Goal: Complete application form: Complete application form

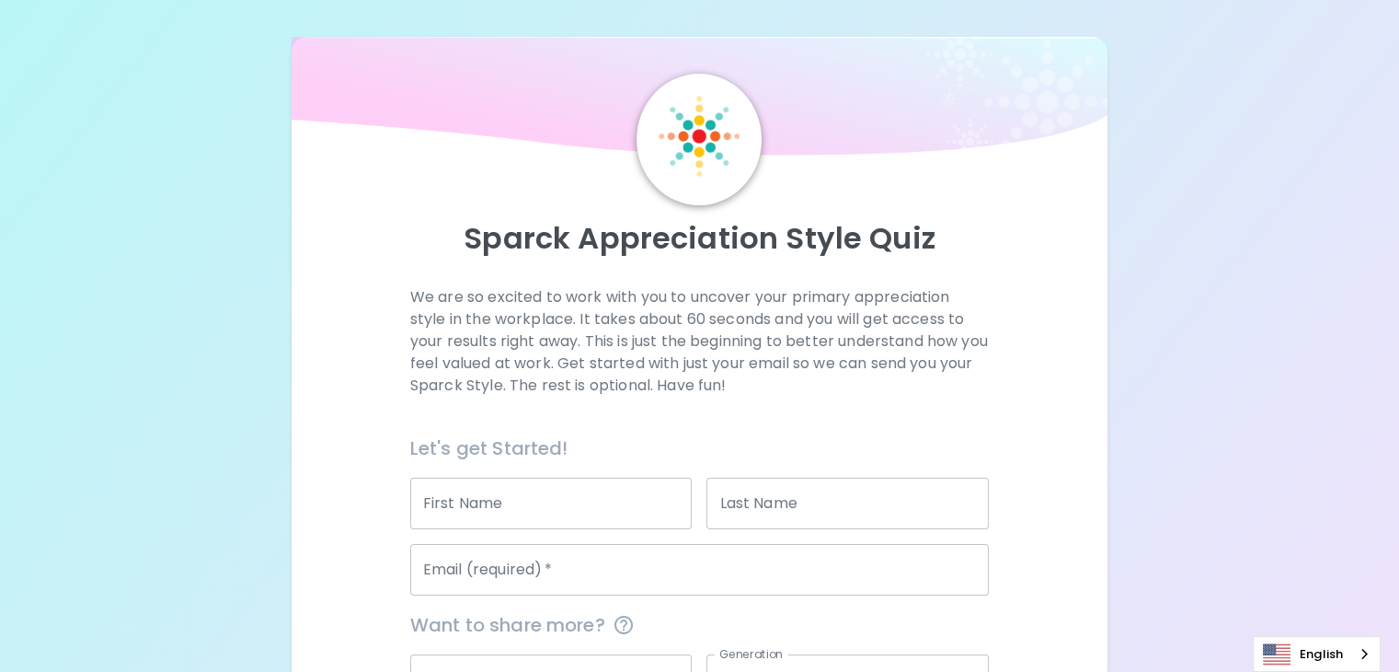
scroll to position [249, 0]
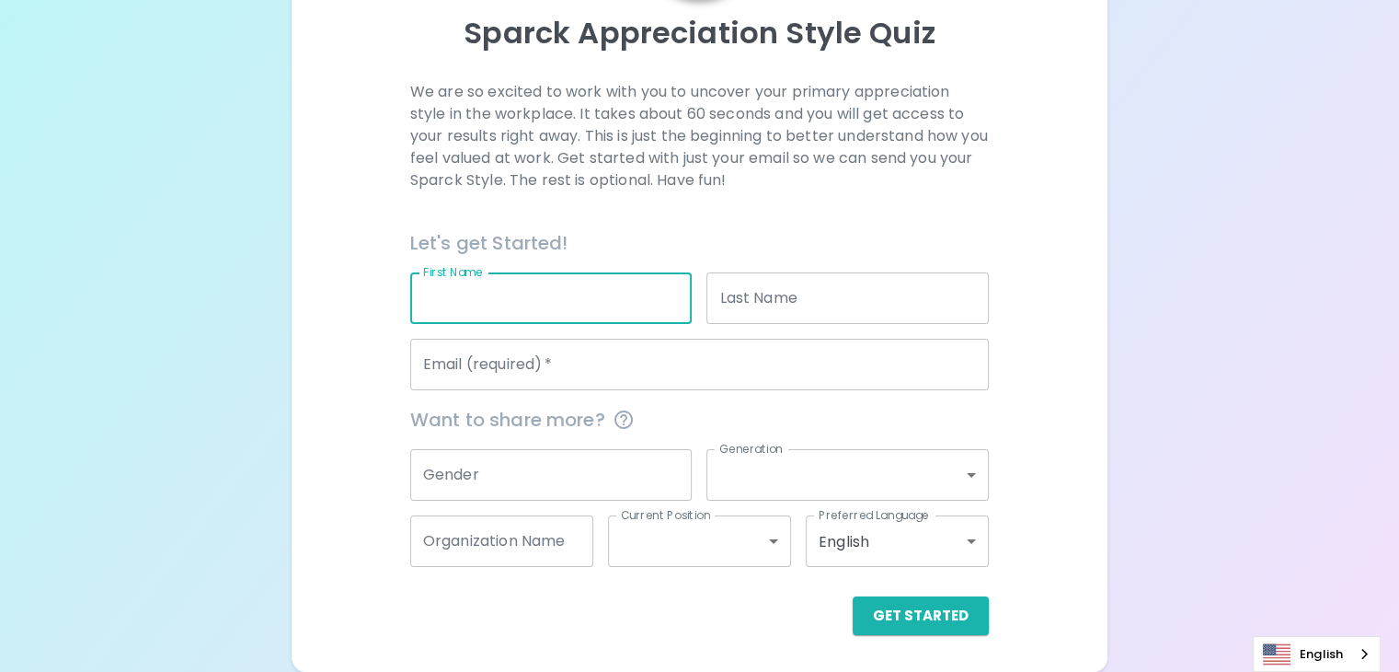
click at [608, 309] on input "First Name" at bounding box center [551, 298] width 282 height 52
type input "Chanel"
type input "[PERSON_NAME]"
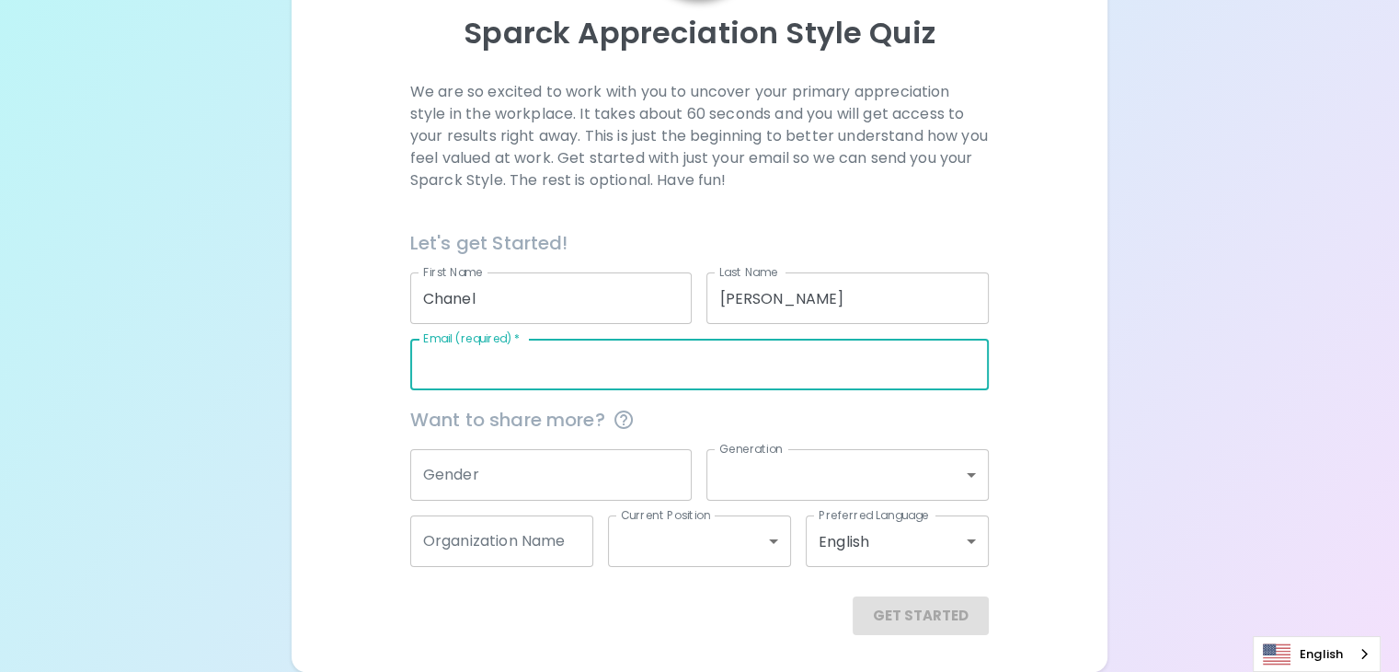
click at [578, 372] on input "Email (required)   *" at bounding box center [699, 365] width 579 height 52
type input "[EMAIL_ADDRESS][DOMAIN_NAME]"
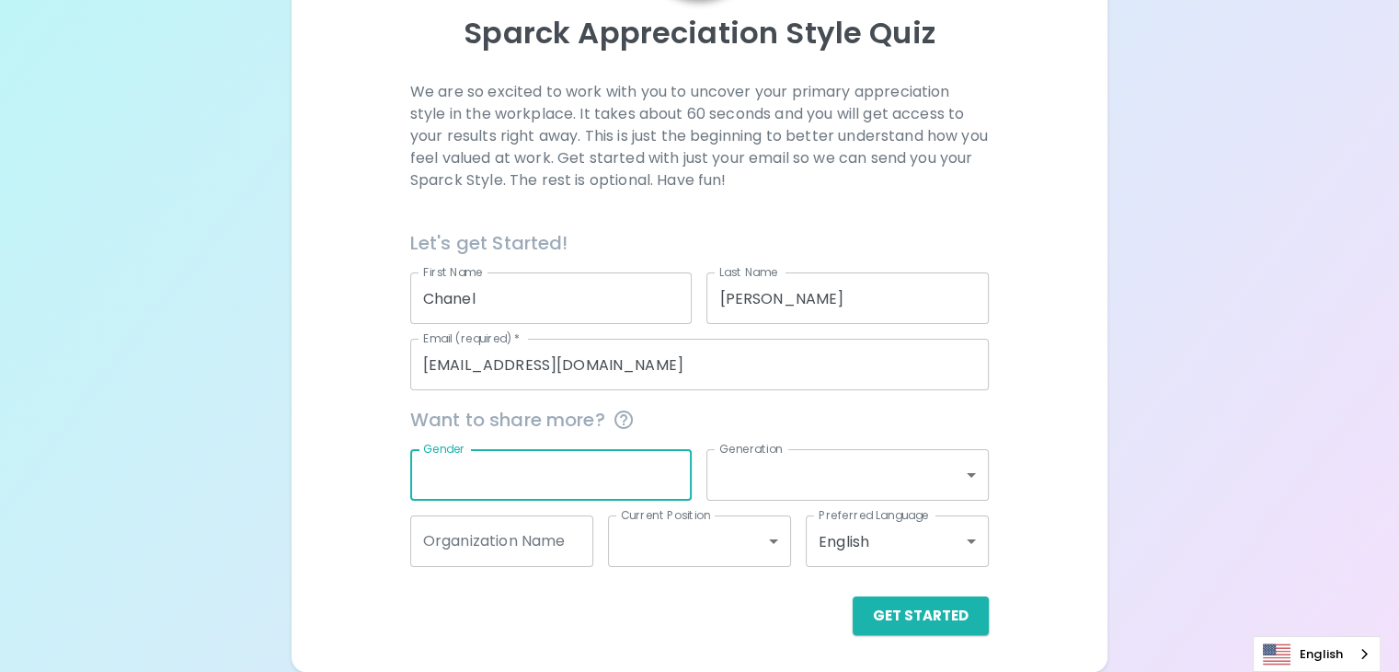
click at [596, 474] on input "Gender" at bounding box center [551, 475] width 282 height 52
type input "[DEMOGRAPHIC_DATA]"
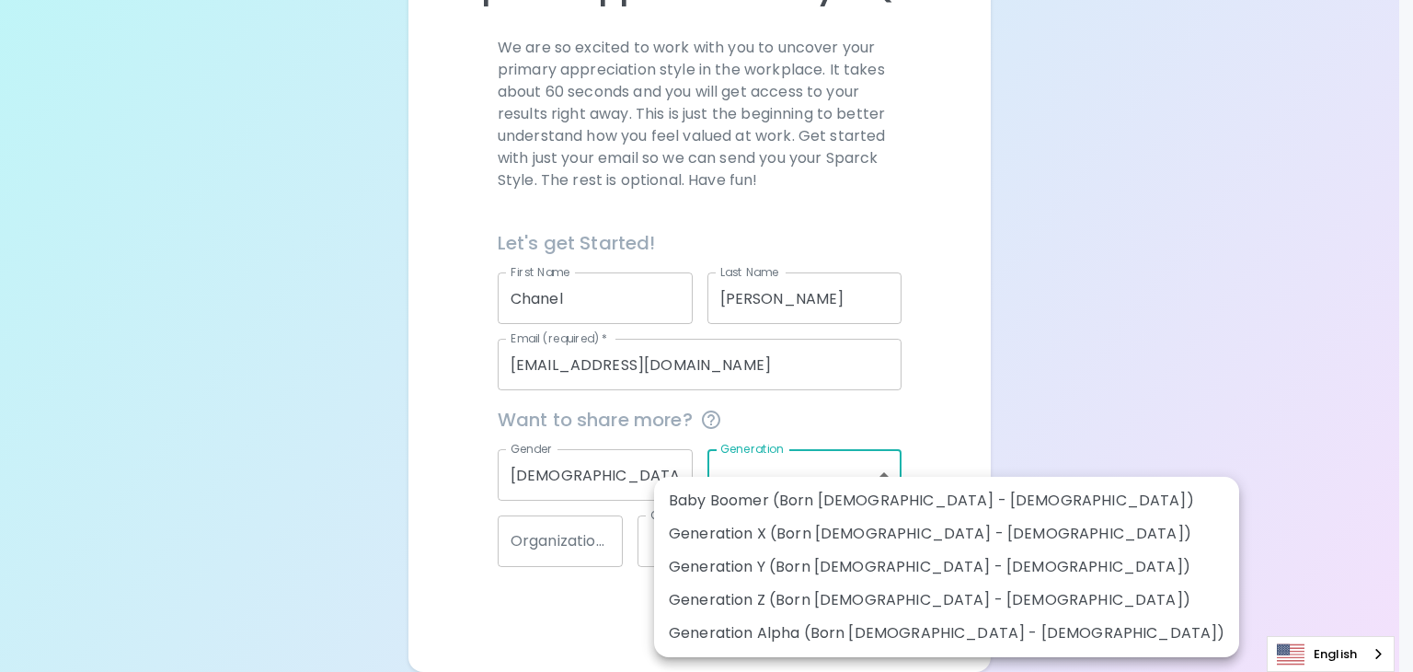
click at [783, 474] on body "Sparck Appreciation Style Quiz We are so excited to work with you to uncover yo…" at bounding box center [706, 211] width 1413 height 921
click at [774, 563] on li "Generation Y (Born 1981 - 1996)" at bounding box center [946, 566] width 585 height 33
type input "generation_y"
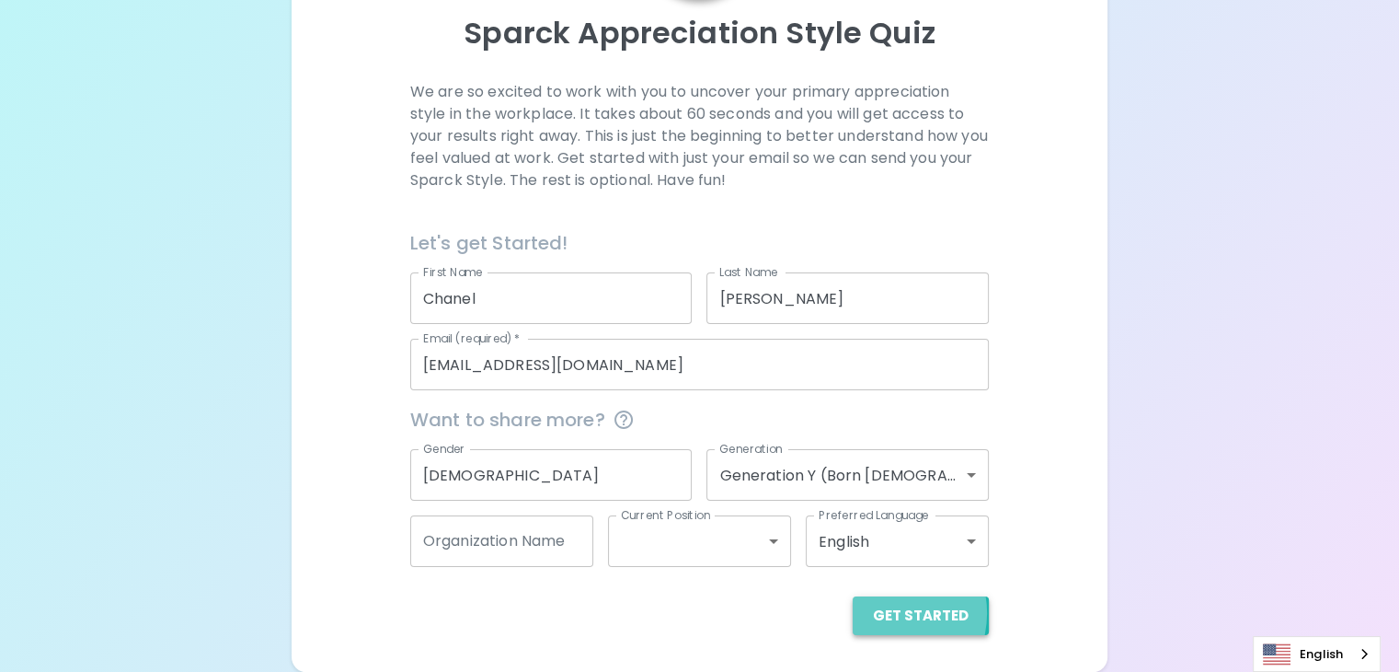
click at [853, 612] on button "Get Started" at bounding box center [921, 615] width 136 height 39
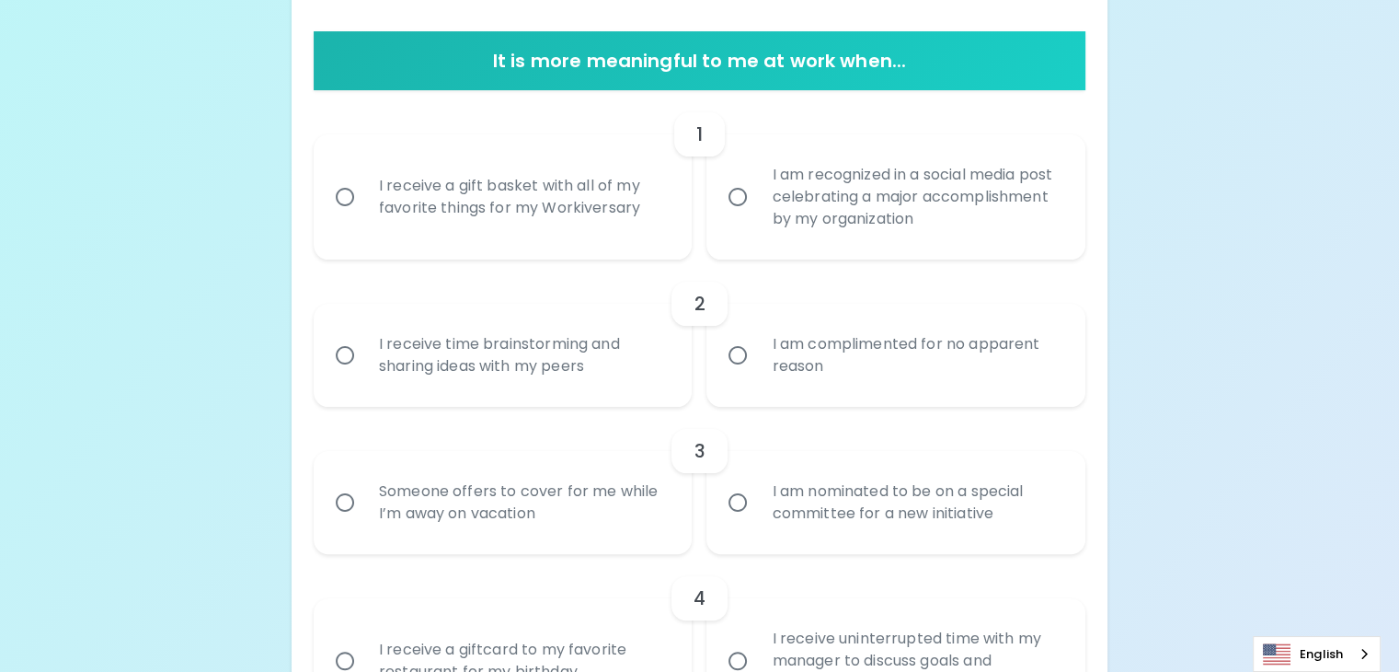
scroll to position [351, 0]
click at [364, 215] on input "I receive a gift basket with all of my favorite things for my Workiversary" at bounding box center [345, 196] width 39 height 39
radio input "true"
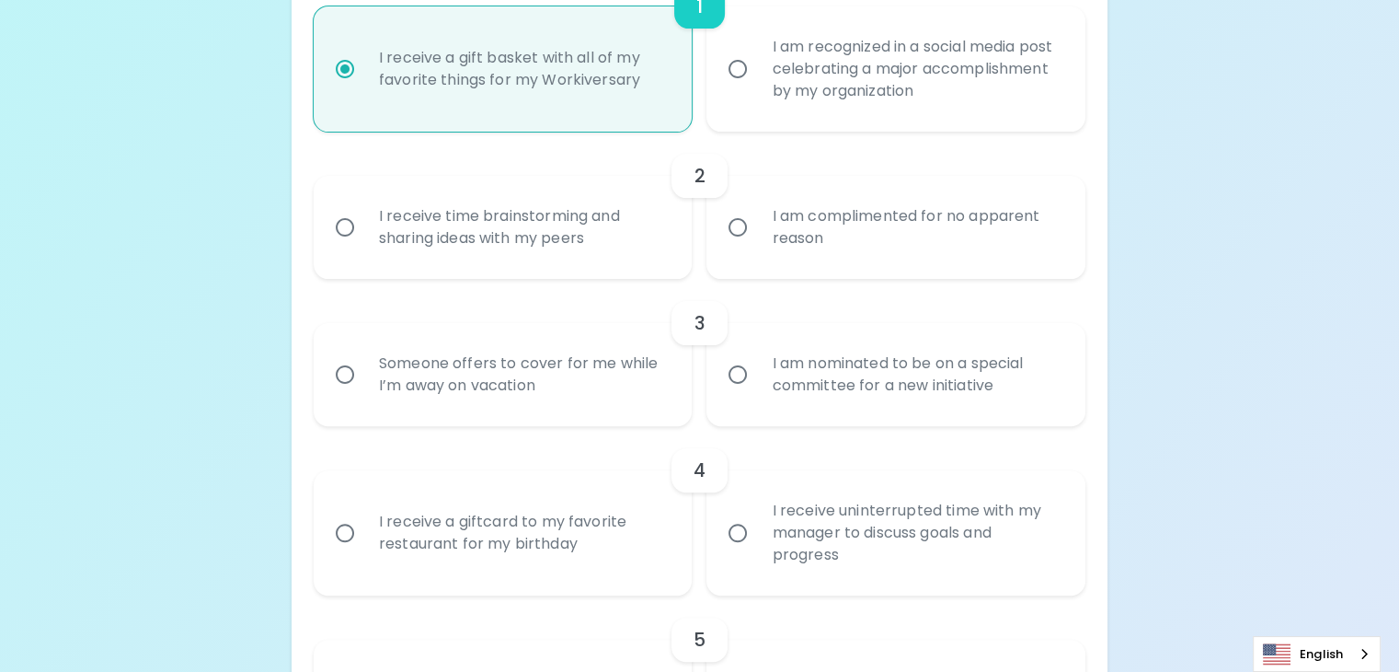
scroll to position [499, 0]
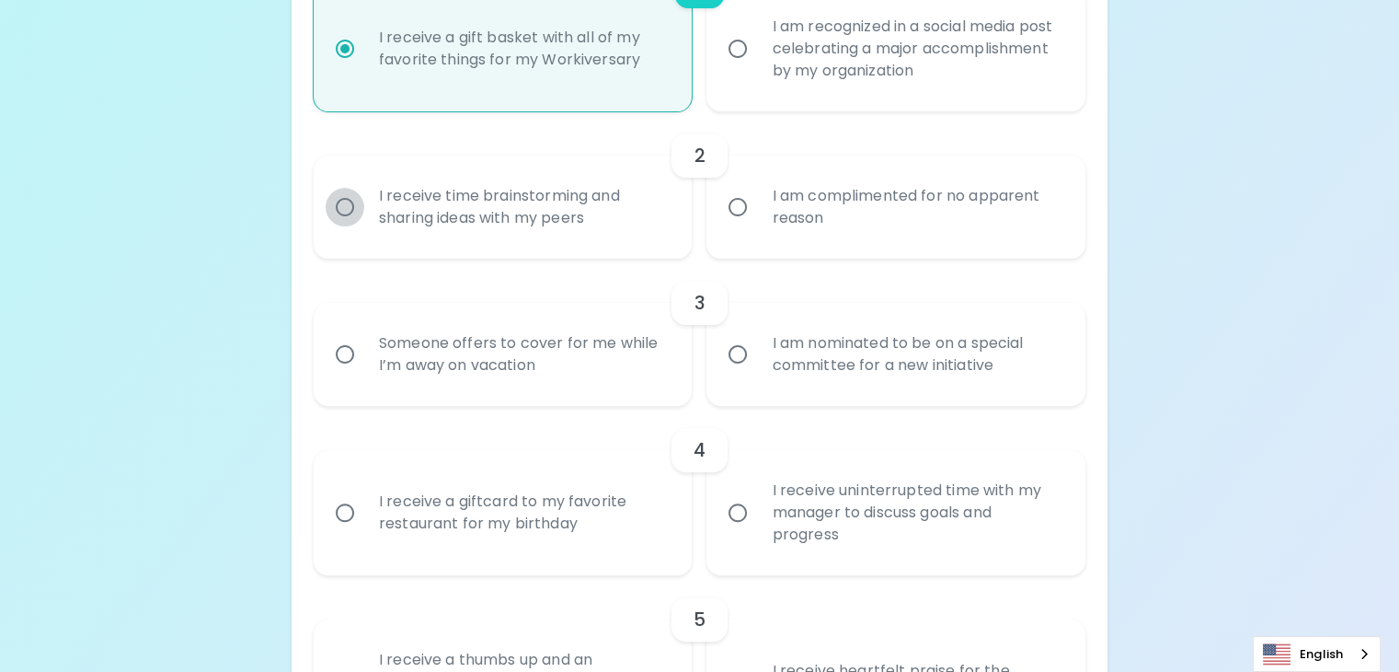
click at [364, 226] on input "I receive time brainstorming and sharing ideas with my peers" at bounding box center [345, 207] width 39 height 39
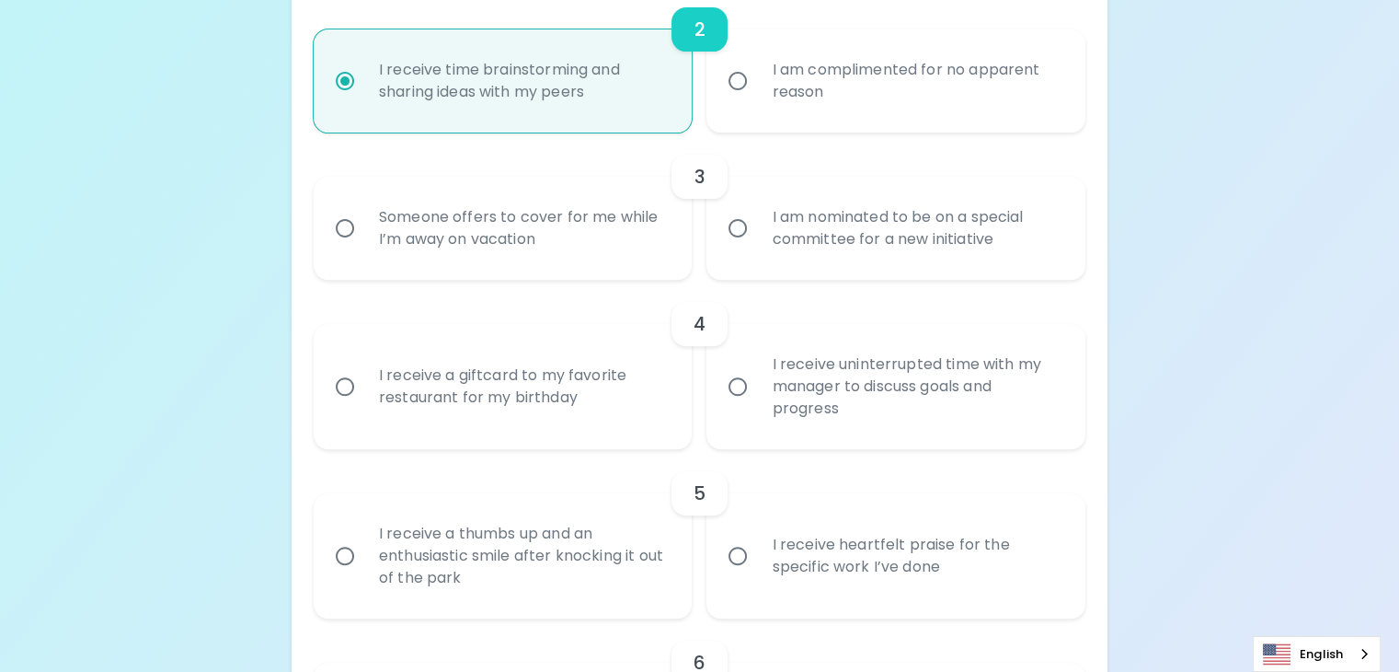
scroll to position [646, 0]
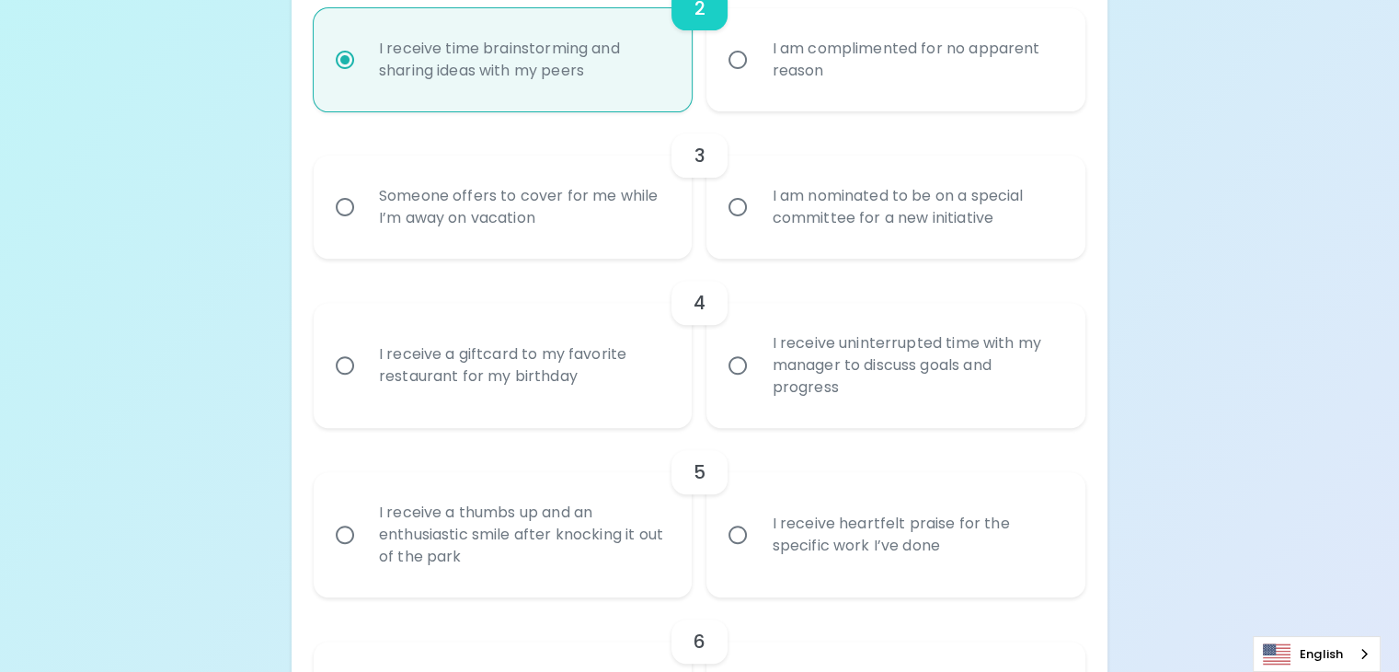
radio input "true"
click at [364, 226] on input "Someone offers to cover for me while I’m away on vacation" at bounding box center [345, 207] width 39 height 39
radio input "false"
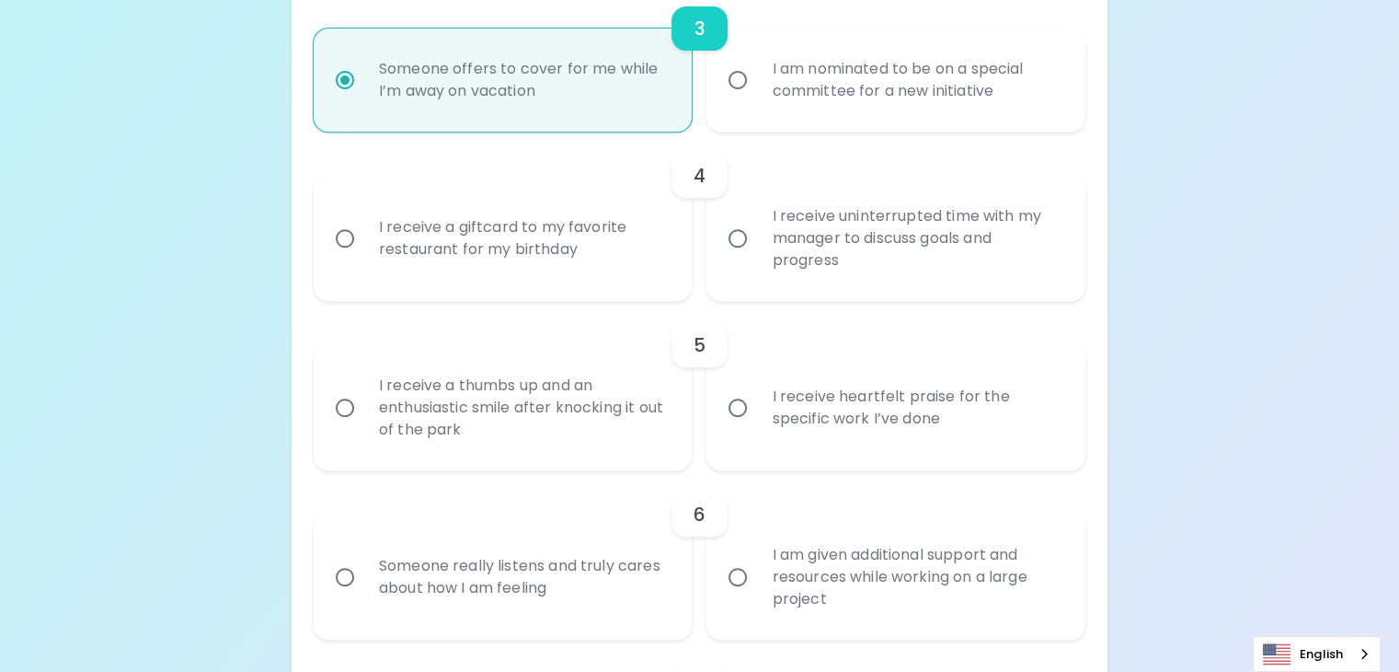
scroll to position [793, 0]
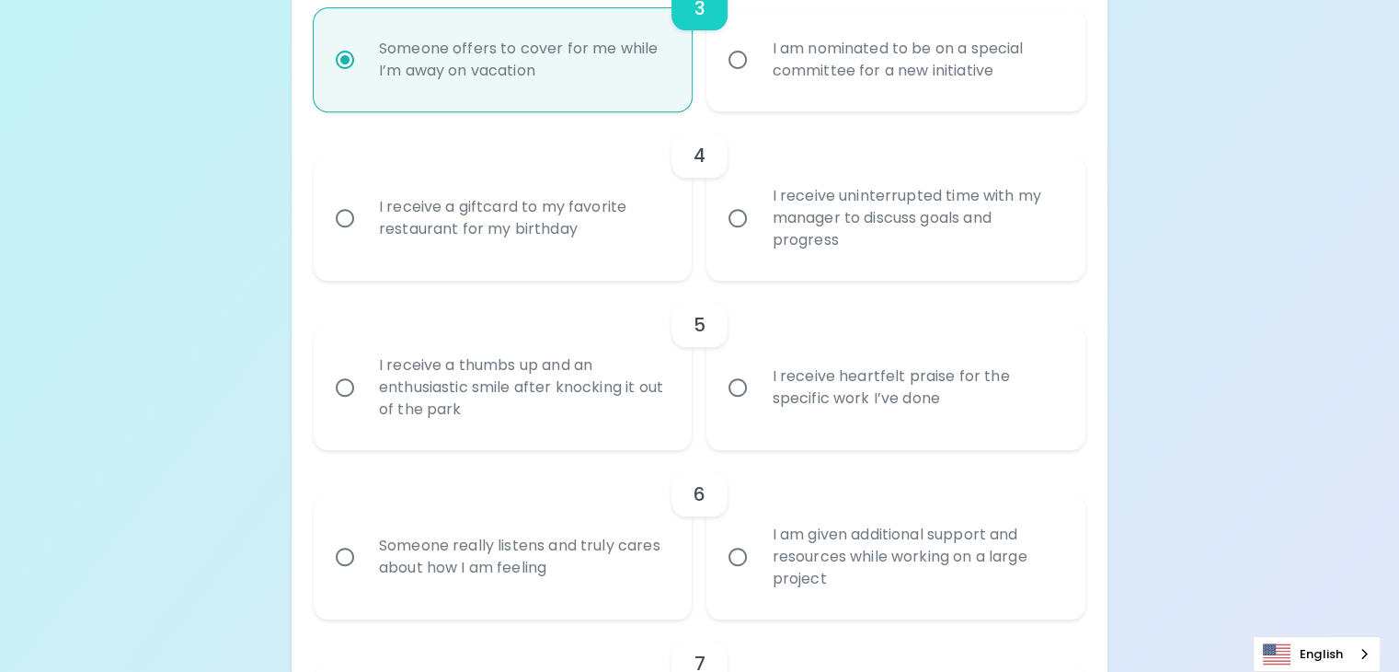
radio input "true"
click at [364, 237] on input "I receive a giftcard to my favorite restaurant for my birthday" at bounding box center [345, 218] width 39 height 39
radio input "false"
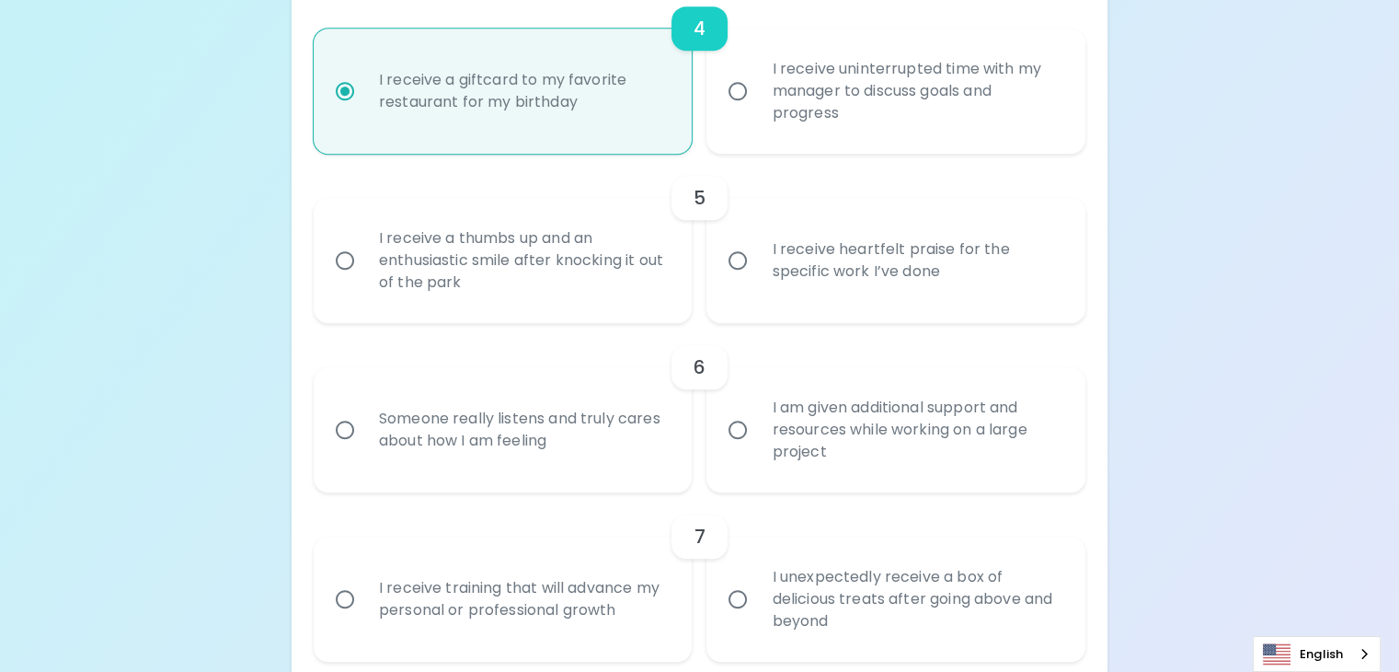
radio input "true"
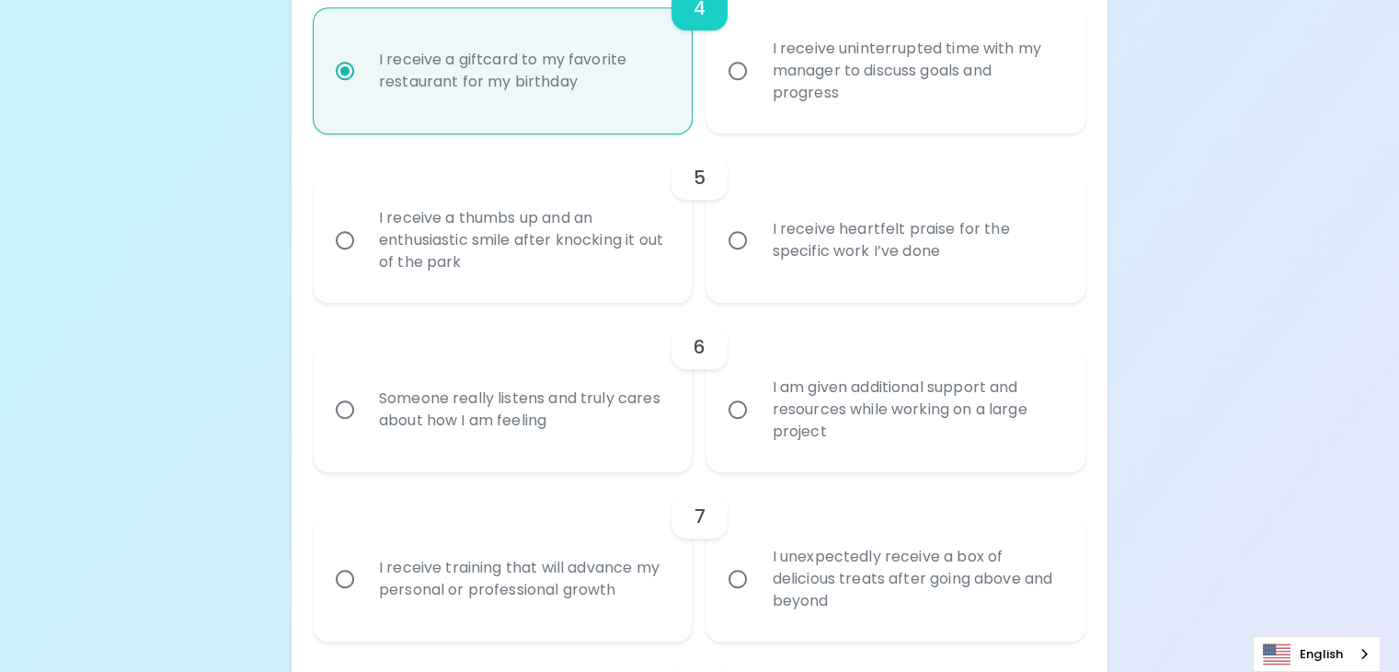
click at [456, 303] on div "5 I receive a thumbs up and an enthusiastic smile after knocking it out of the …" at bounding box center [700, 217] width 772 height 169
click at [364, 259] on input "I receive a thumbs up and an enthusiastic smile after knocking it out of the pa…" at bounding box center [345, 240] width 39 height 39
radio input "false"
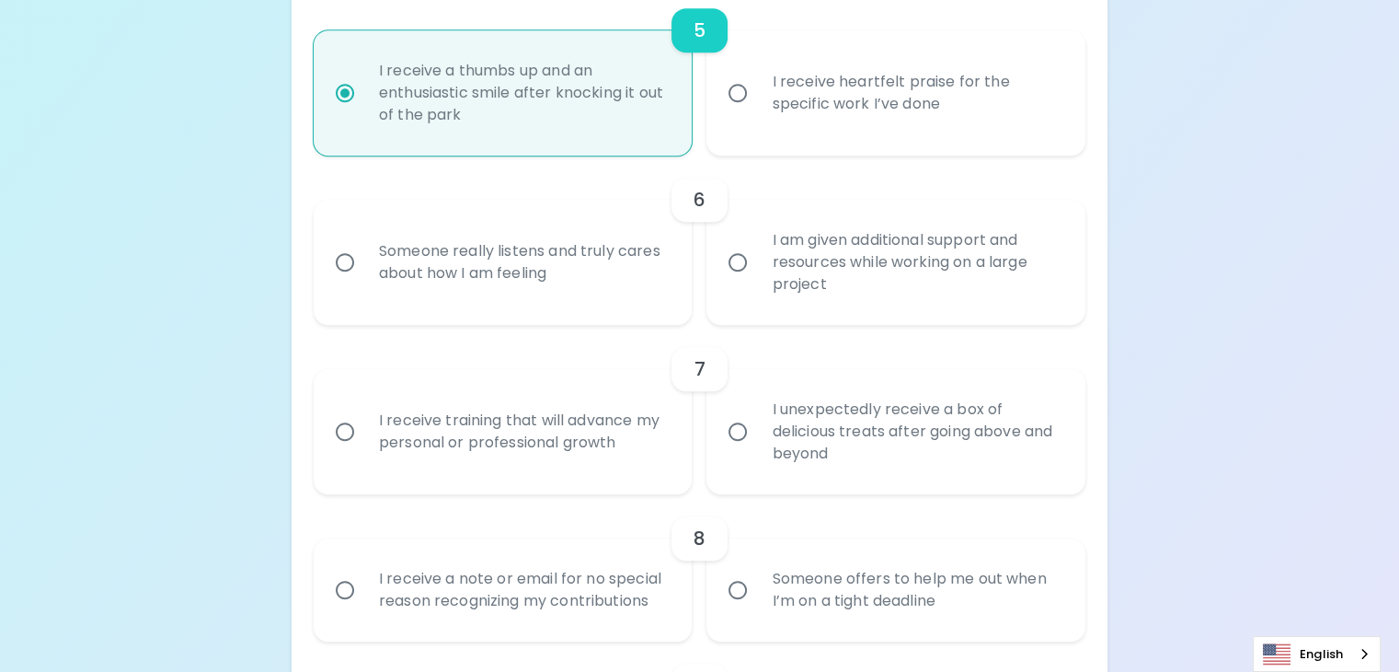
radio input "true"
click at [519, 306] on div "Someone really listens and truly cares about how I am feeling" at bounding box center [523, 262] width 318 height 88
click at [364, 281] on input "Someone really listens and truly cares about how I am feeling" at bounding box center [345, 262] width 39 height 39
radio input "false"
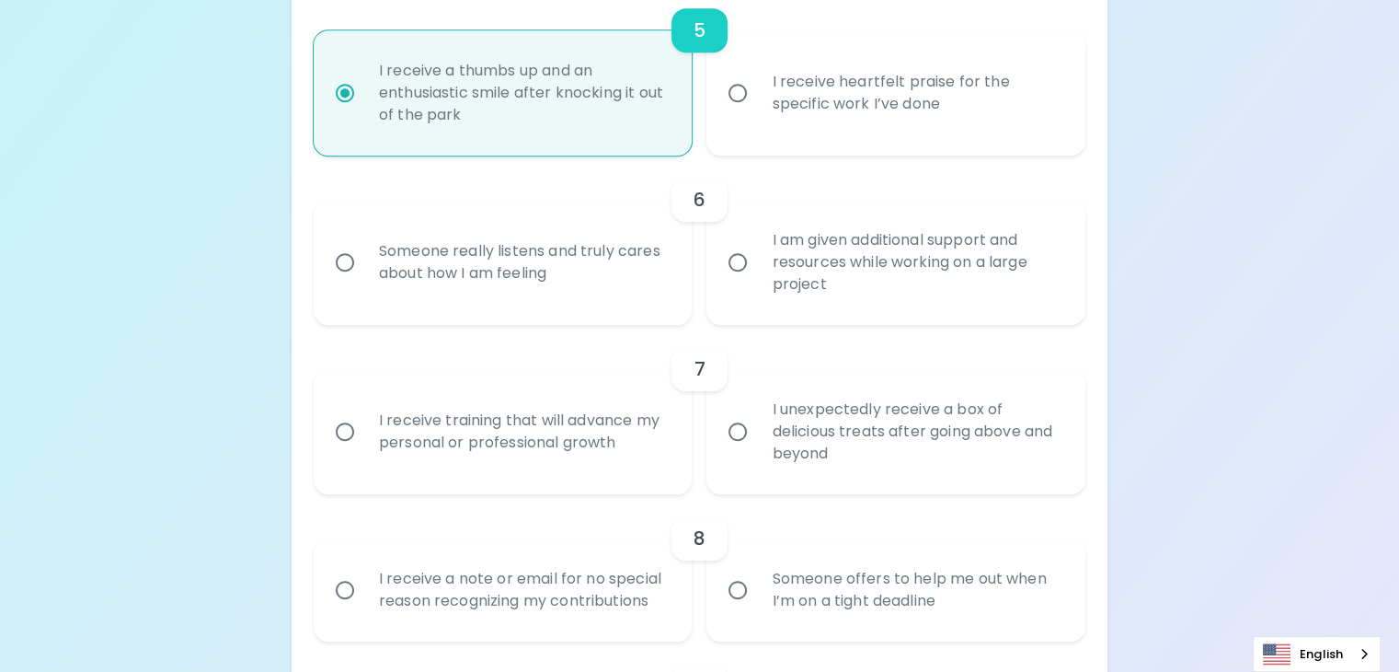
radio input "false"
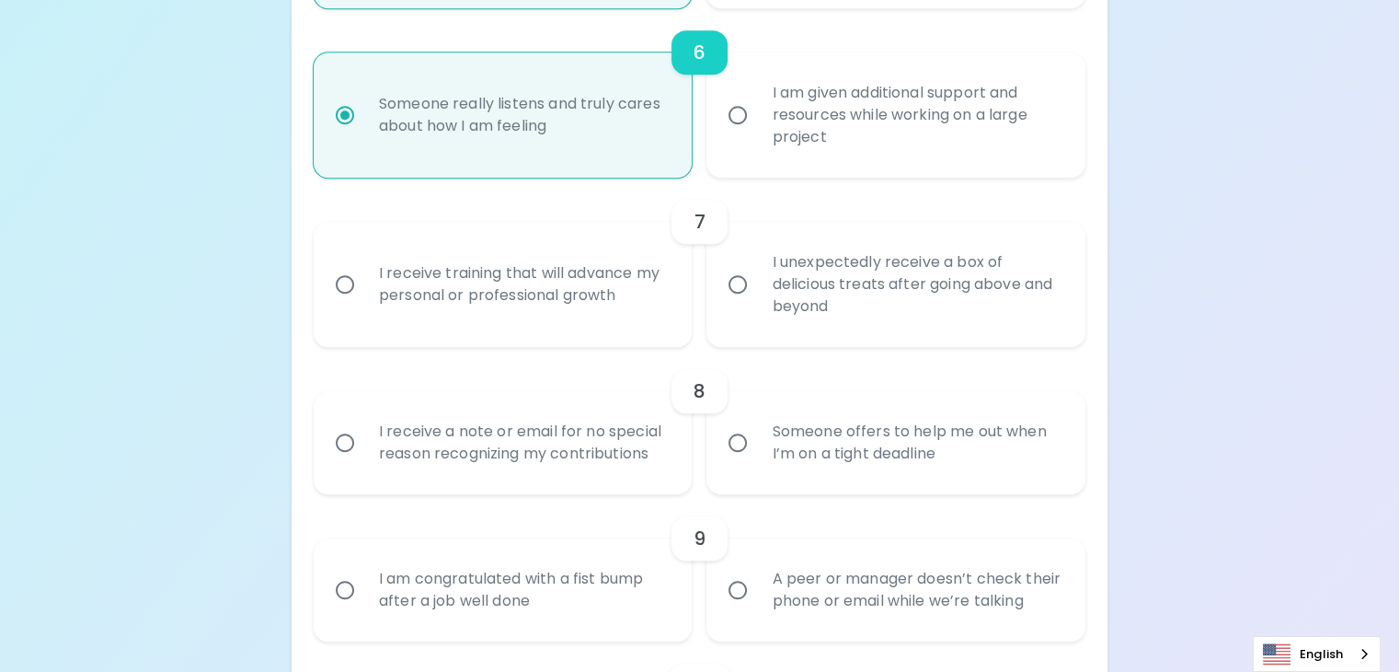
radio input "true"
click at [519, 328] on div "I receive training that will advance my personal or professional growth" at bounding box center [523, 284] width 318 height 88
click at [364, 304] on input "I receive training that will advance my personal or professional growth" at bounding box center [345, 284] width 39 height 39
radio input "false"
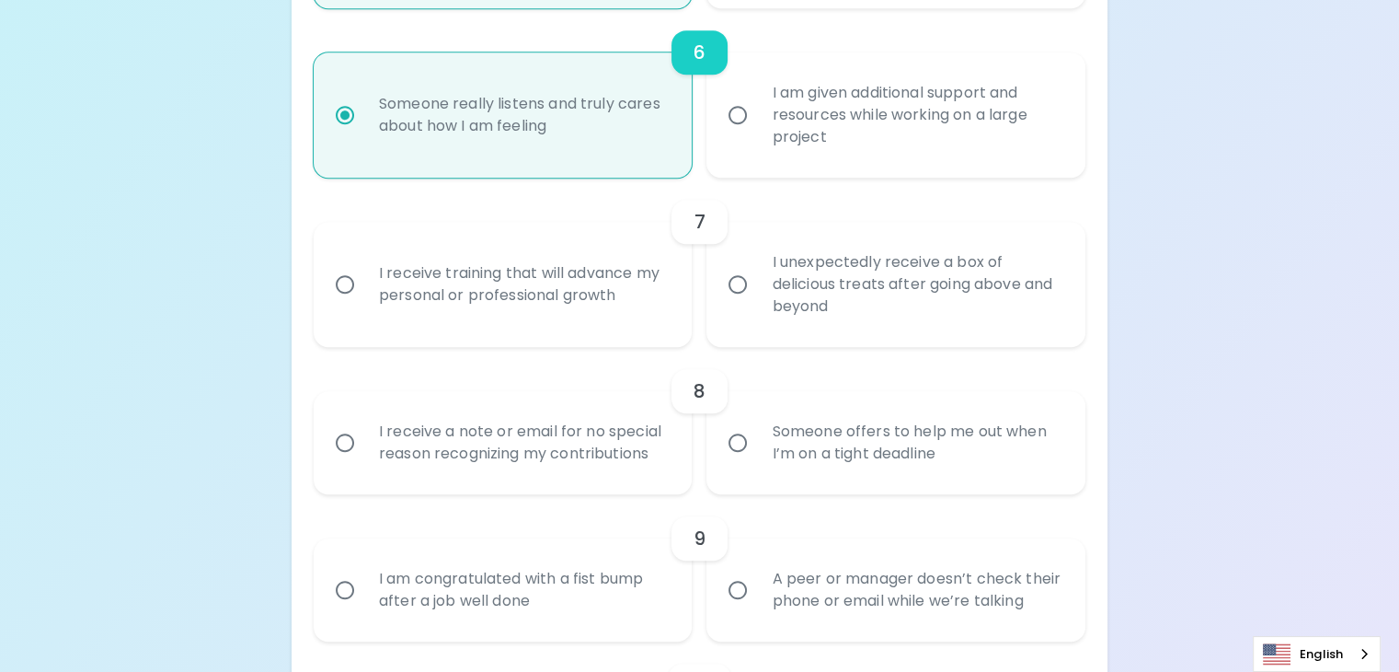
radio input "false"
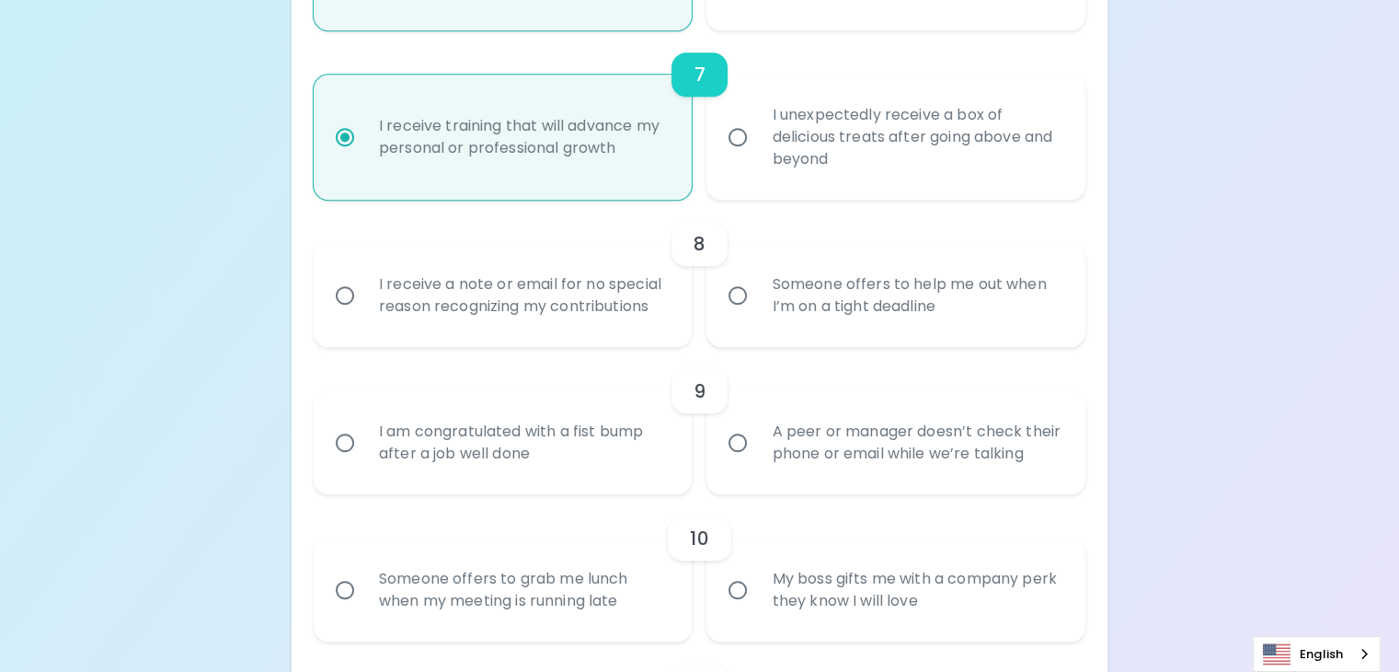
radio input "true"
click at [519, 339] on div "I receive a note or email for no special reason recognizing my contributions" at bounding box center [523, 295] width 318 height 88
click at [364, 315] on input "I receive a note or email for no special reason recognizing my contributions" at bounding box center [345, 295] width 39 height 39
radio input "false"
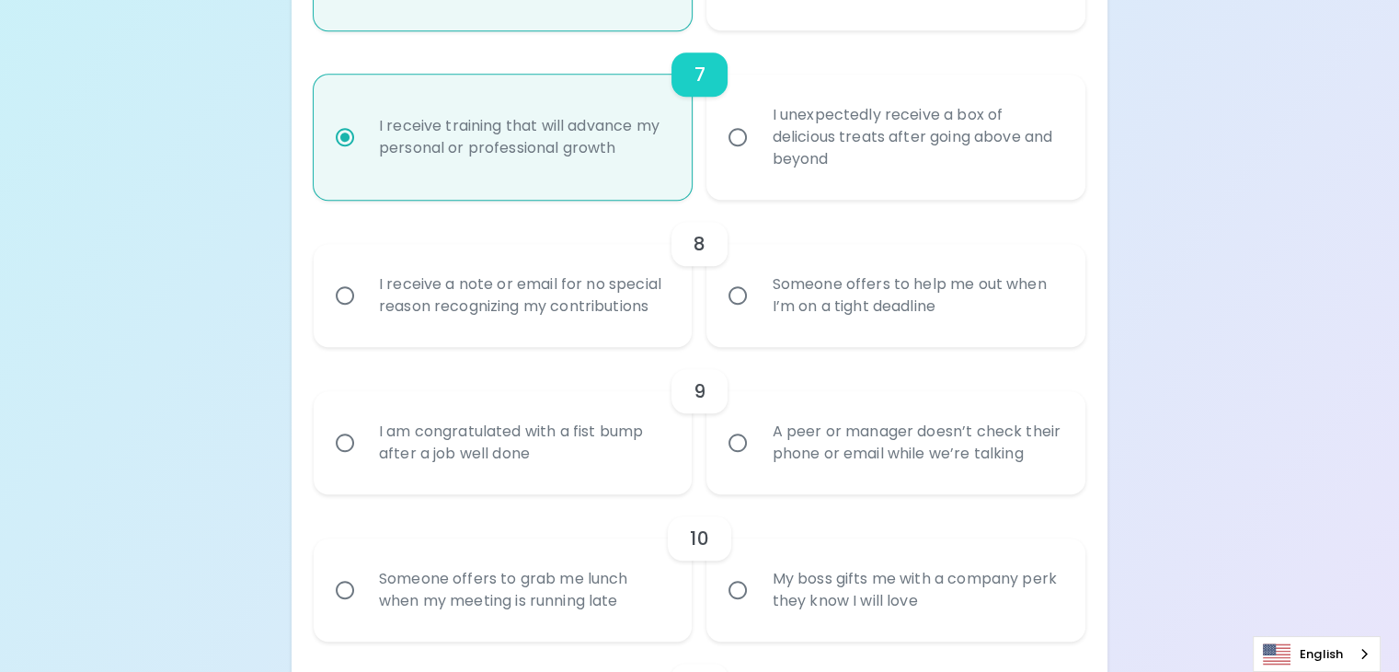
radio input "false"
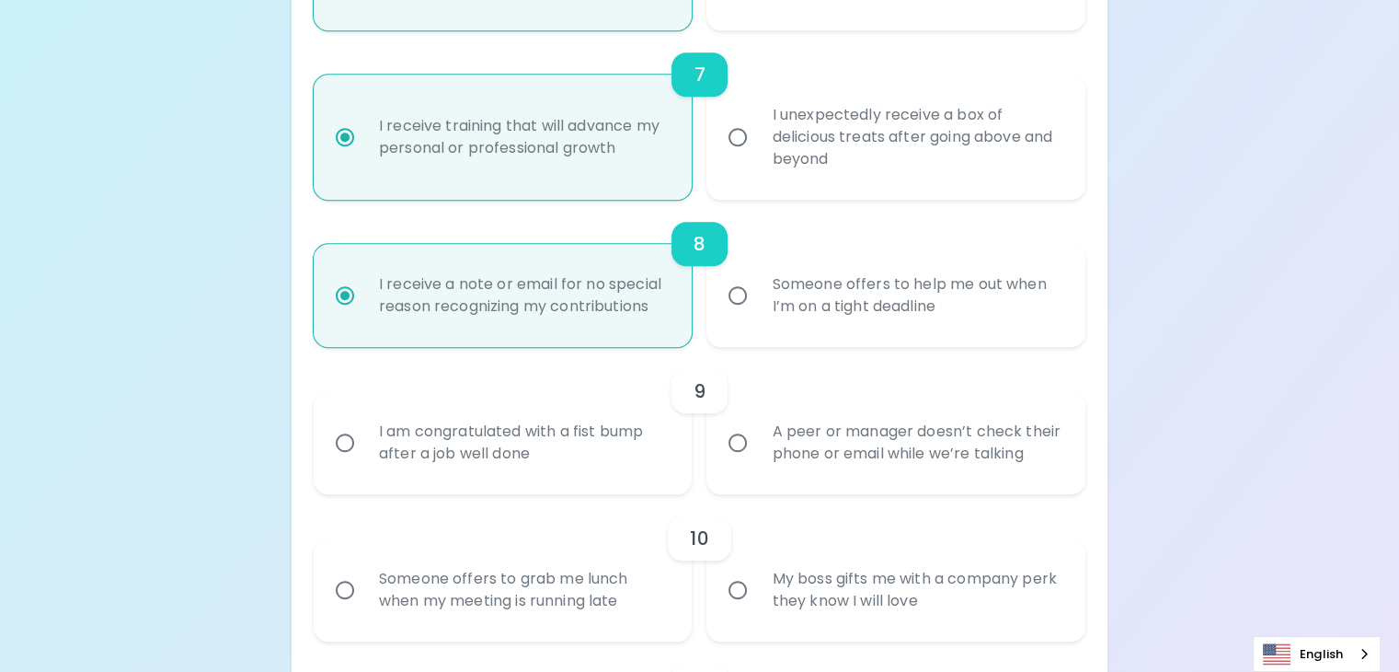
scroll to position [1529, 0]
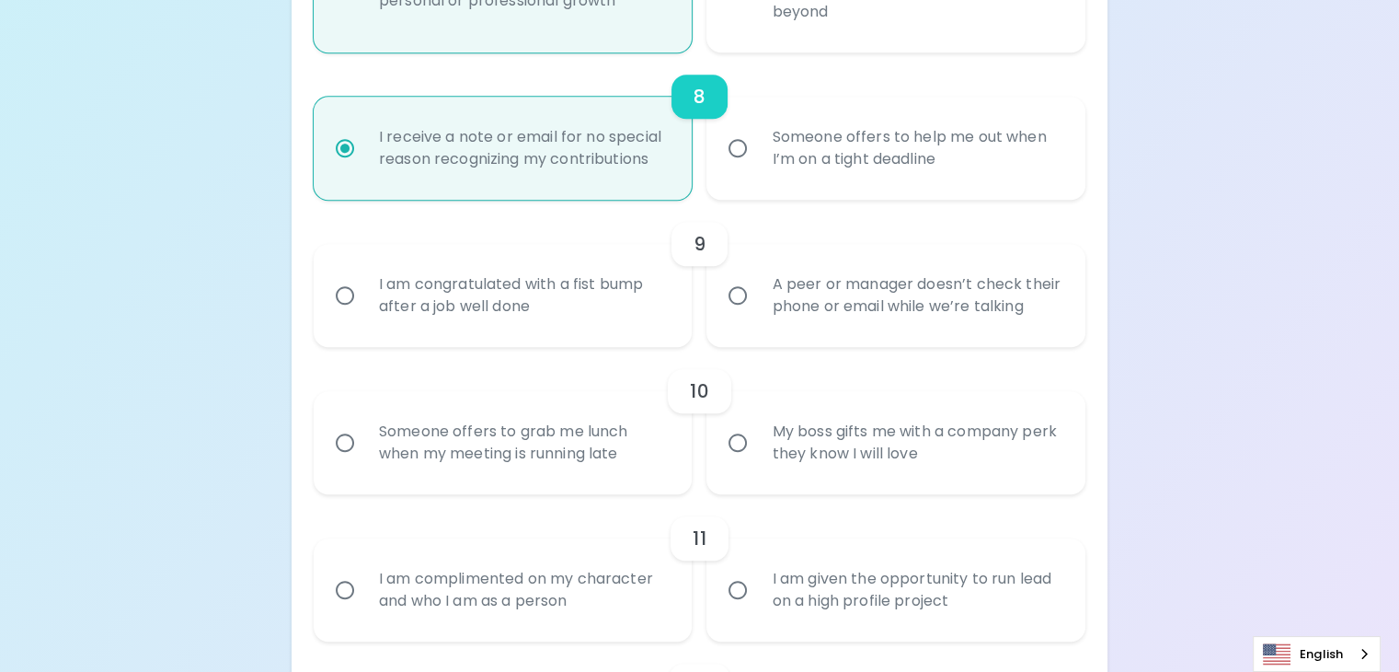
radio input "true"
click at [522, 339] on div "I am congratulated with a fist bump after a job well done" at bounding box center [523, 295] width 318 height 88
click at [364, 315] on input "I am congratulated with a fist bump after a job well done" at bounding box center [345, 295] width 39 height 39
radio input "false"
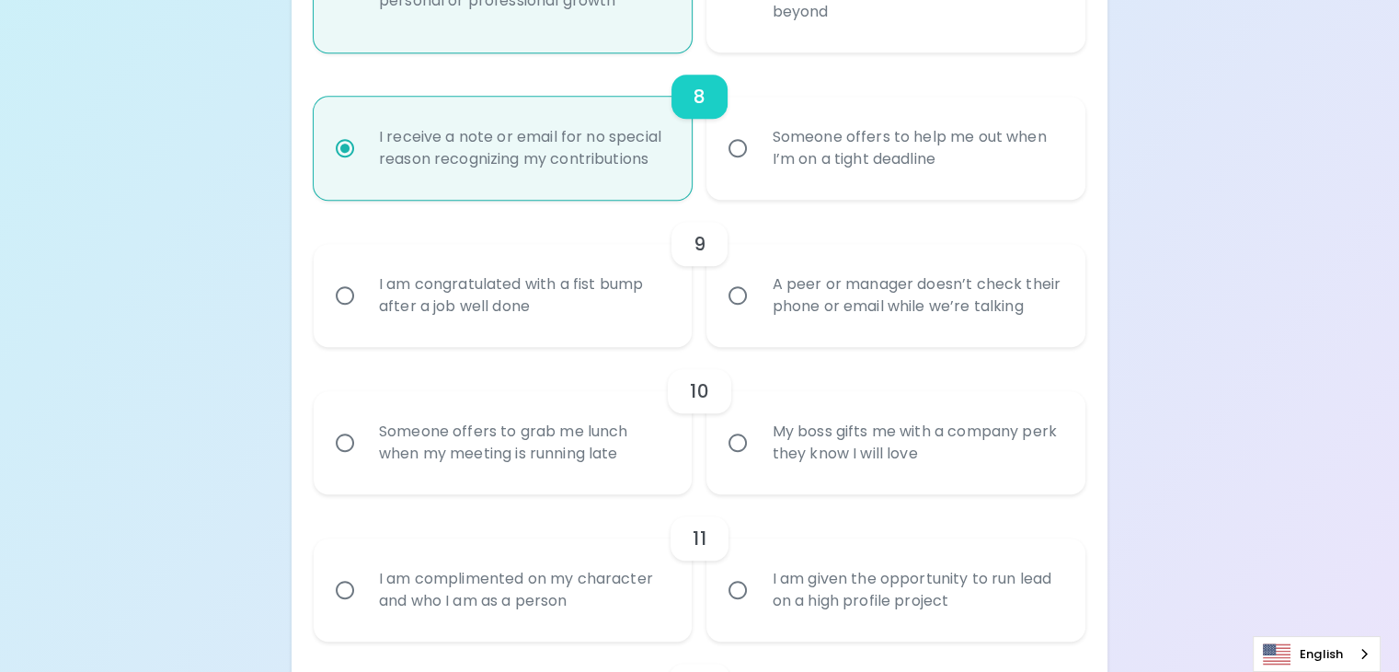
radio input "false"
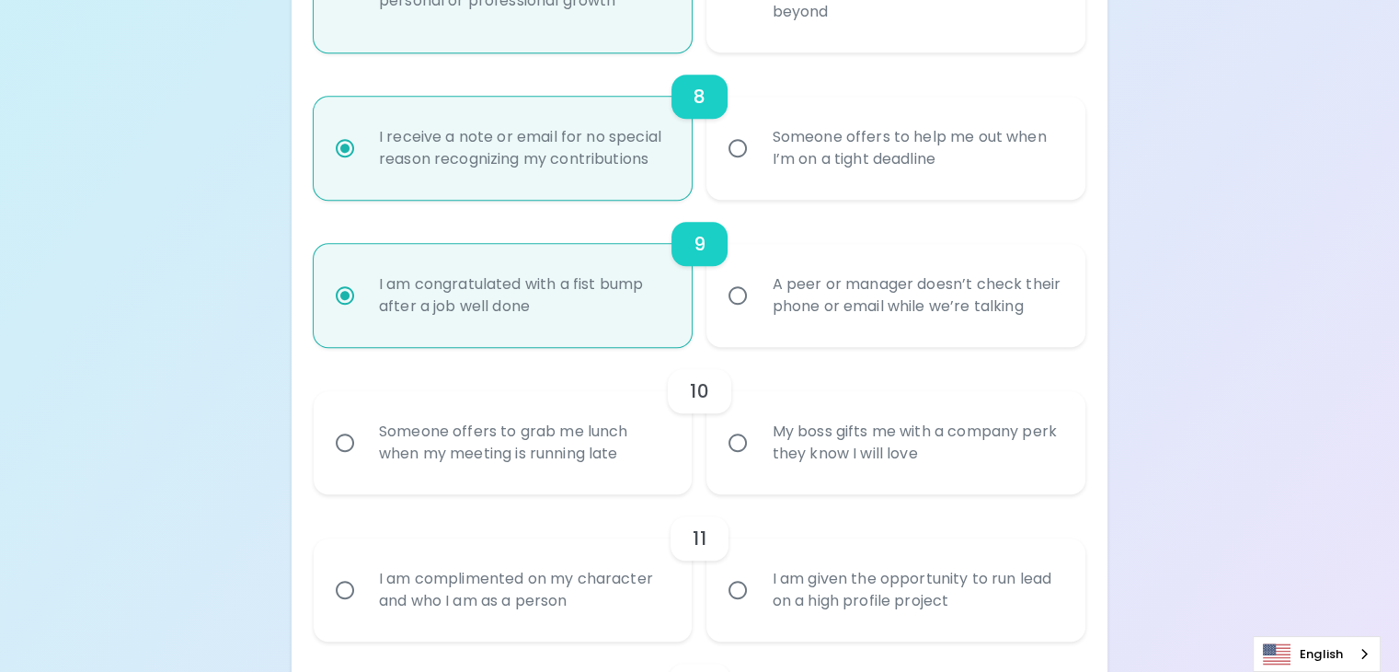
scroll to position [1676, 0]
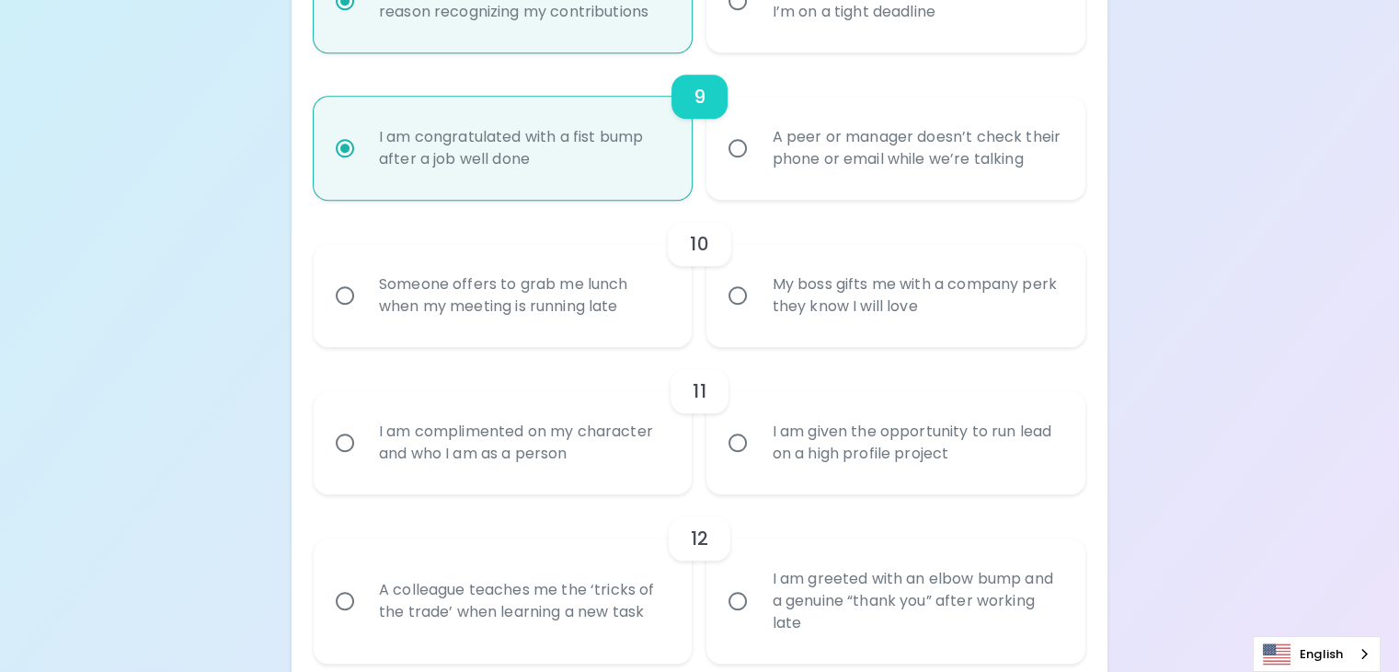
radio input "true"
click at [522, 339] on div "Someone offers to grab me lunch when my meeting is running late" at bounding box center [523, 295] width 318 height 88
click at [364, 315] on input "Someone offers to grab me lunch when my meeting is running late" at bounding box center [345, 295] width 39 height 39
radio input "false"
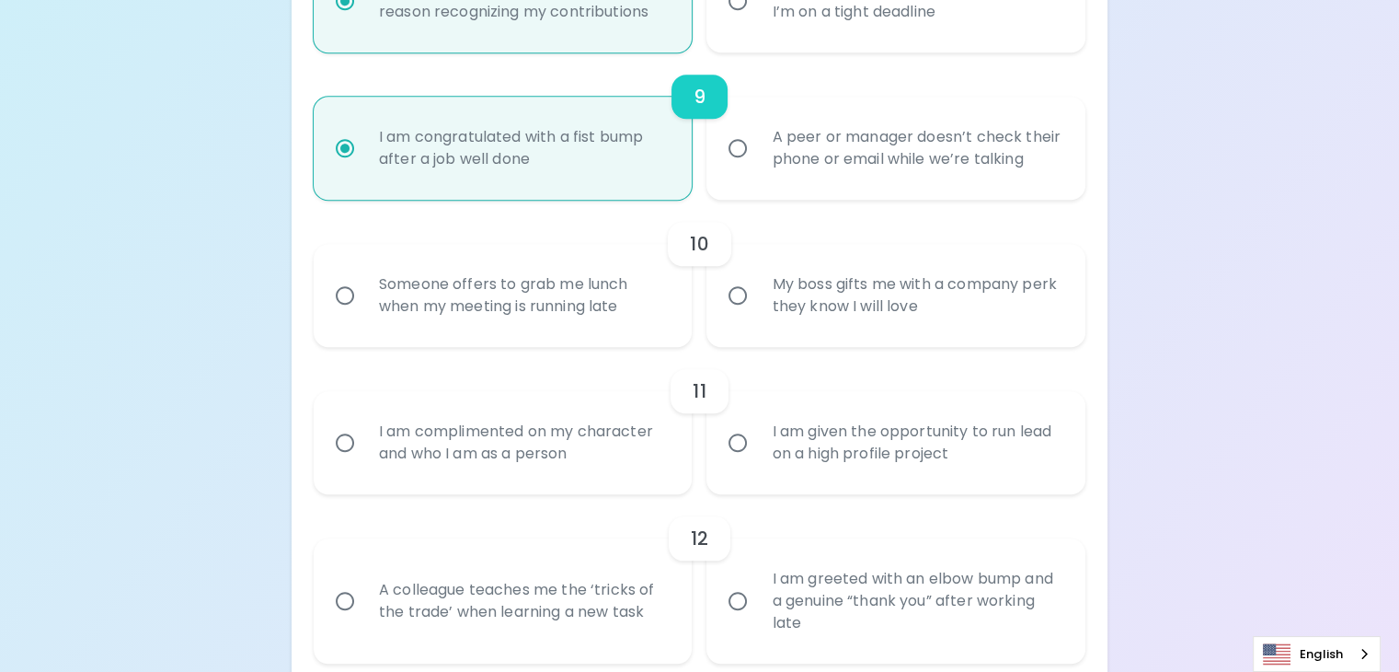
radio input "false"
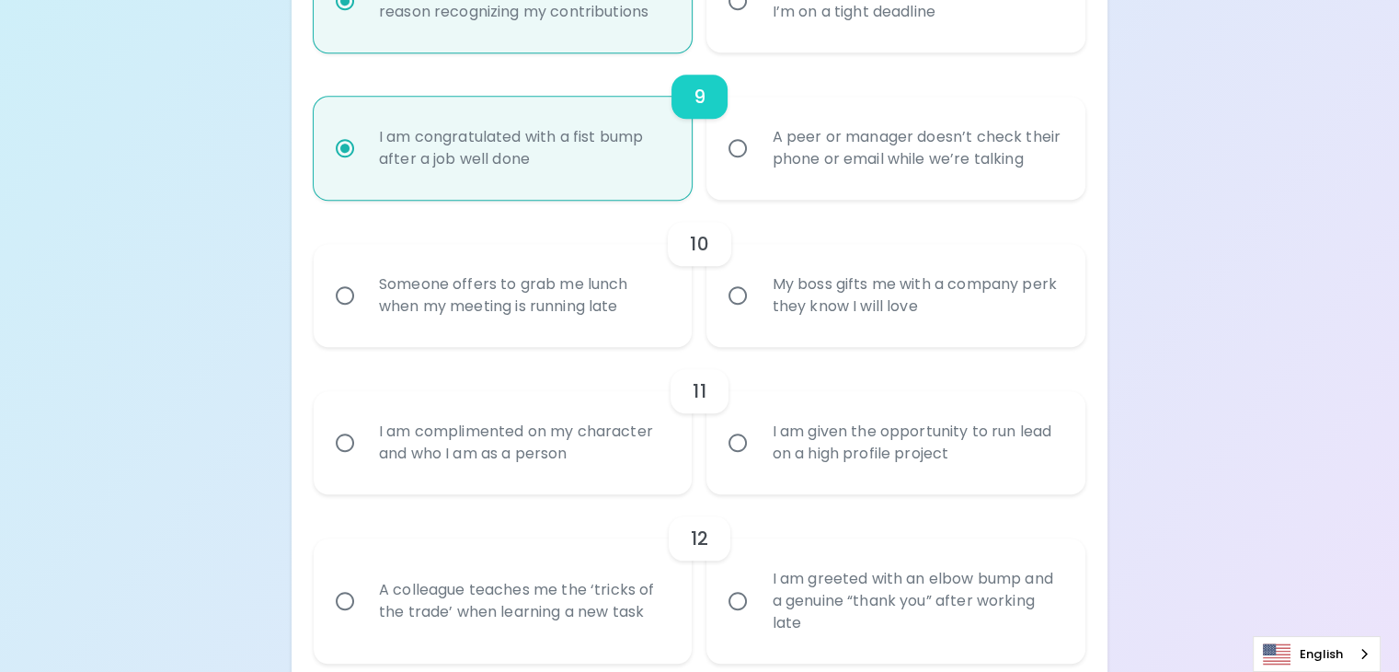
radio input "false"
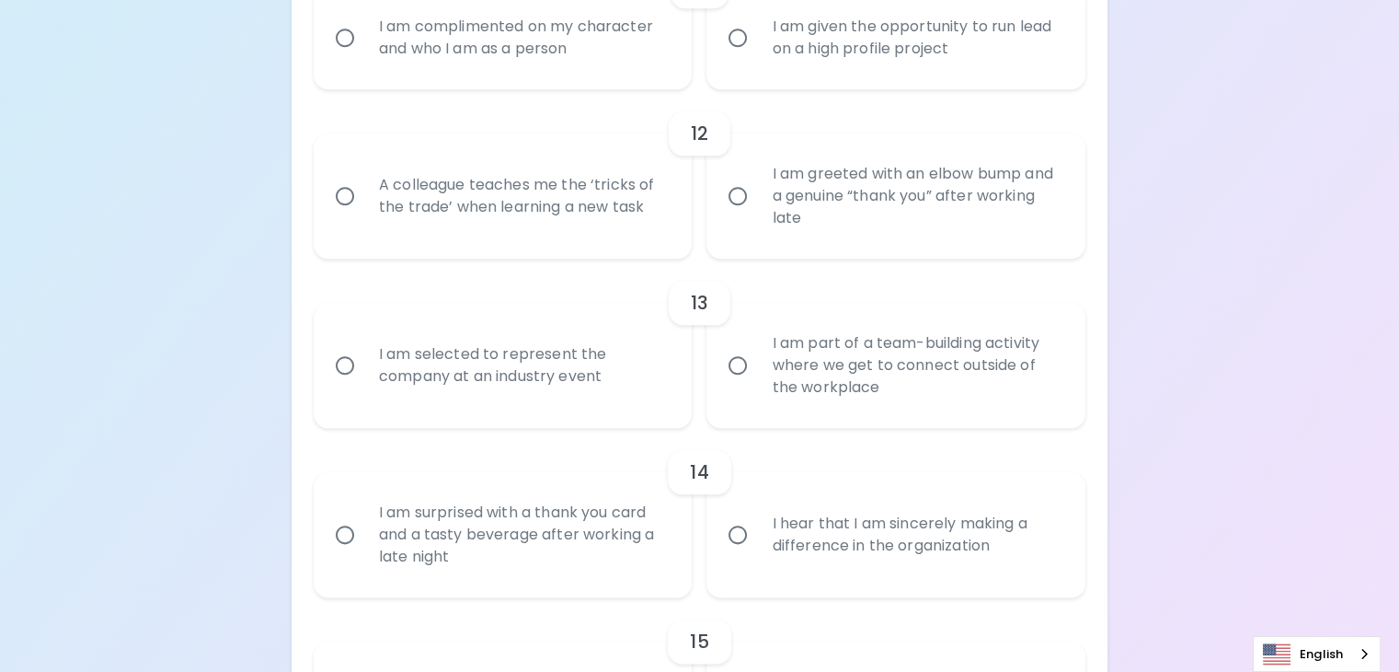
radio input "true"
click at [556, 82] on div "I am complimented on my character and who I am as a person" at bounding box center [523, 38] width 318 height 88
click at [364, 57] on input "I am complimented on my character and who I am as a person" at bounding box center [345, 37] width 39 height 39
radio input "false"
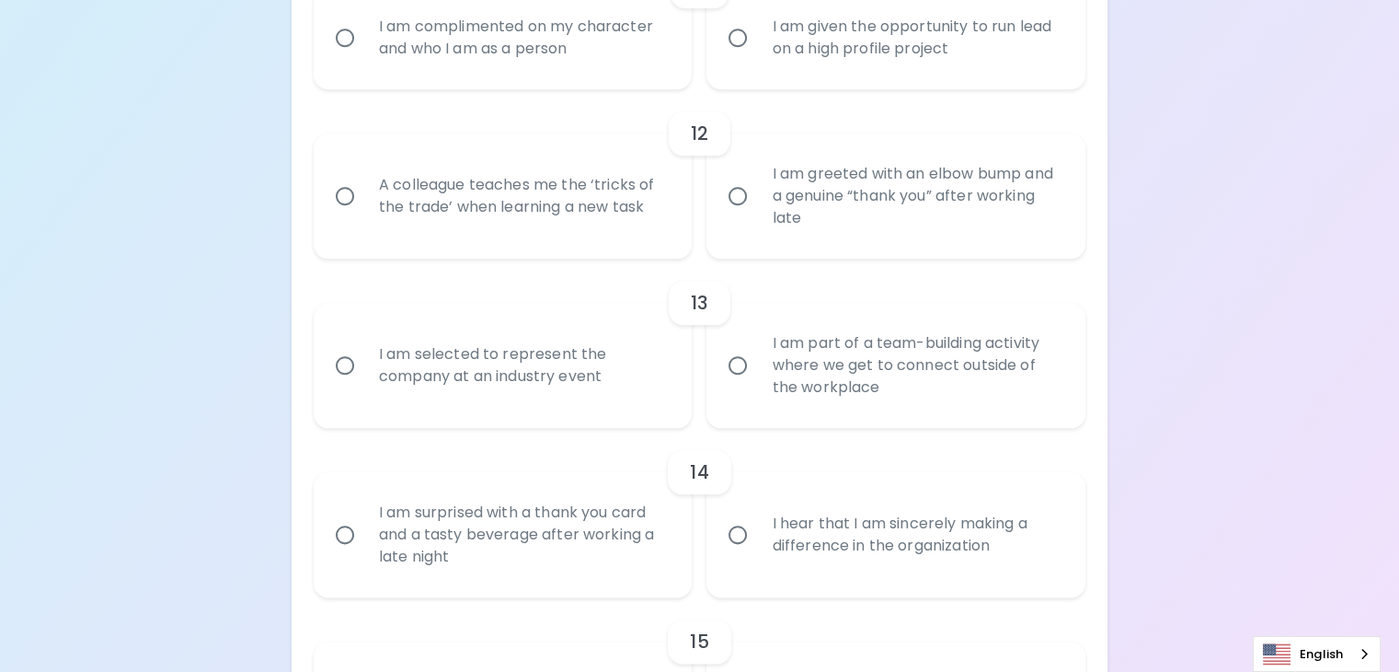
radio input "false"
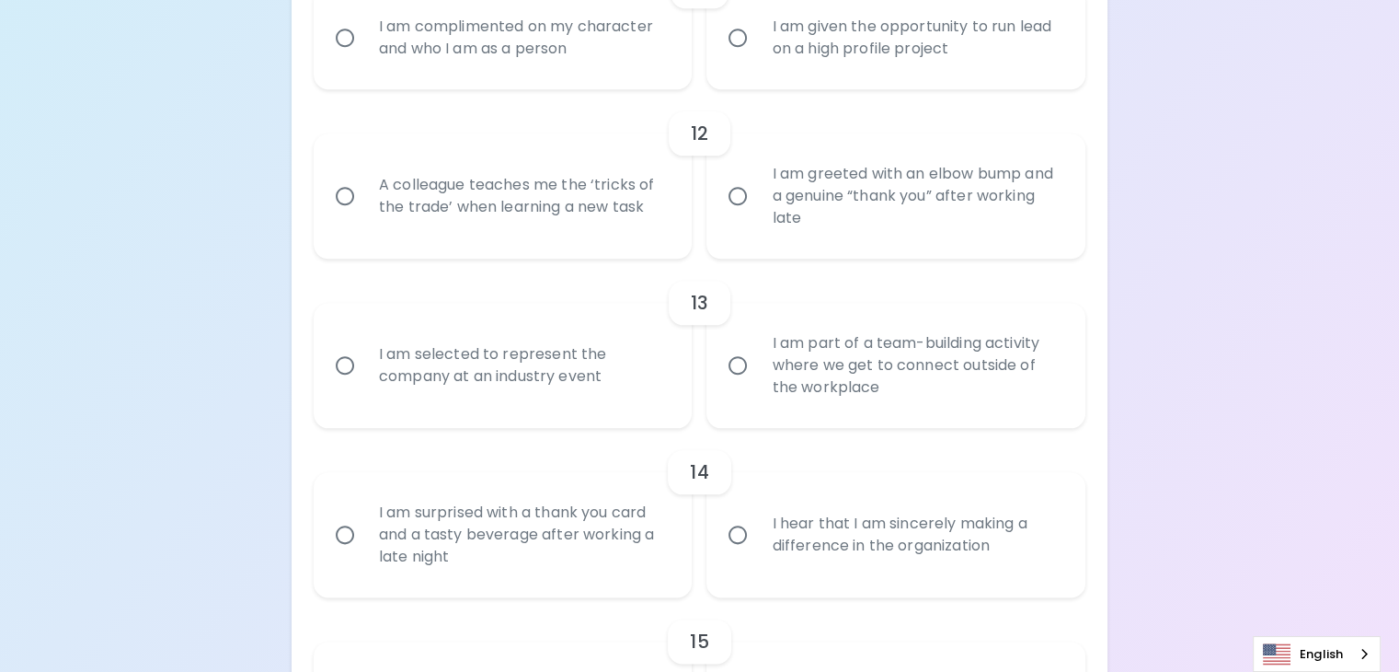
radio input "false"
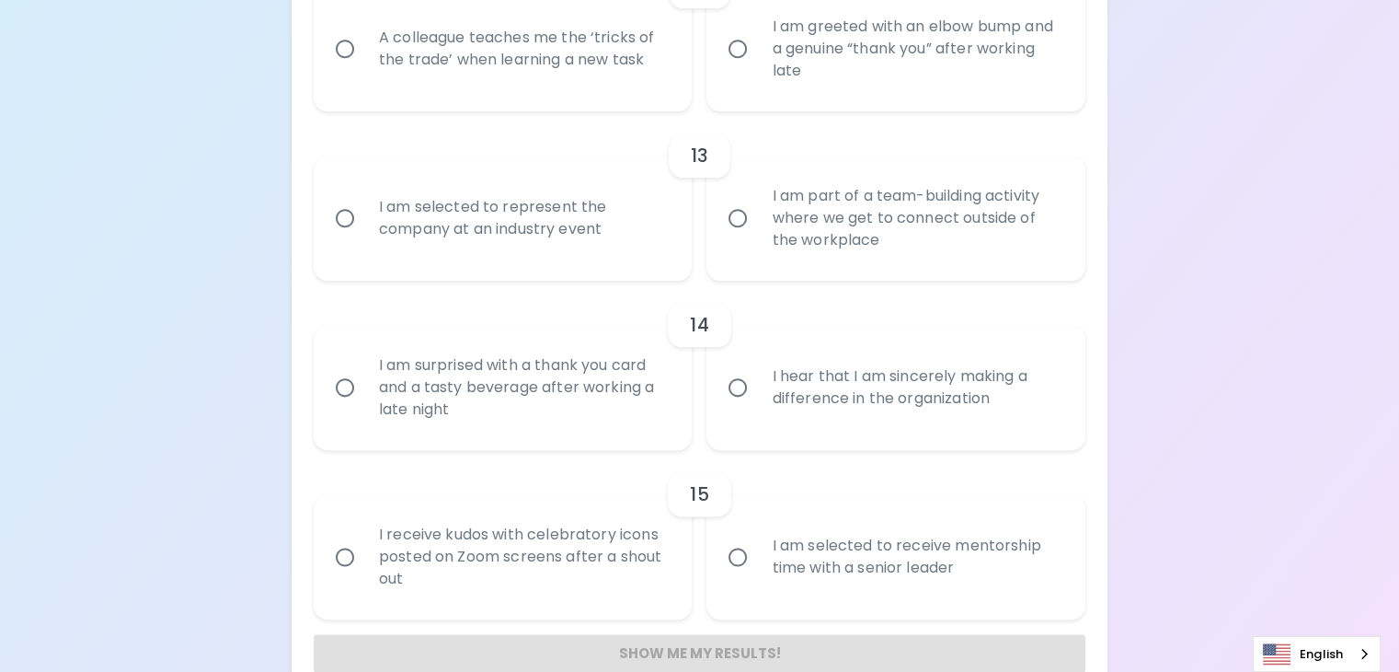
radio input "true"
click at [560, 93] on div "A colleague teaches me the ‘tricks of the trade’ when learning a new task" at bounding box center [523, 49] width 318 height 88
click at [364, 68] on input "A colleague teaches me the ‘tricks of the trade’ when learning a new task" at bounding box center [345, 48] width 39 height 39
radio input "false"
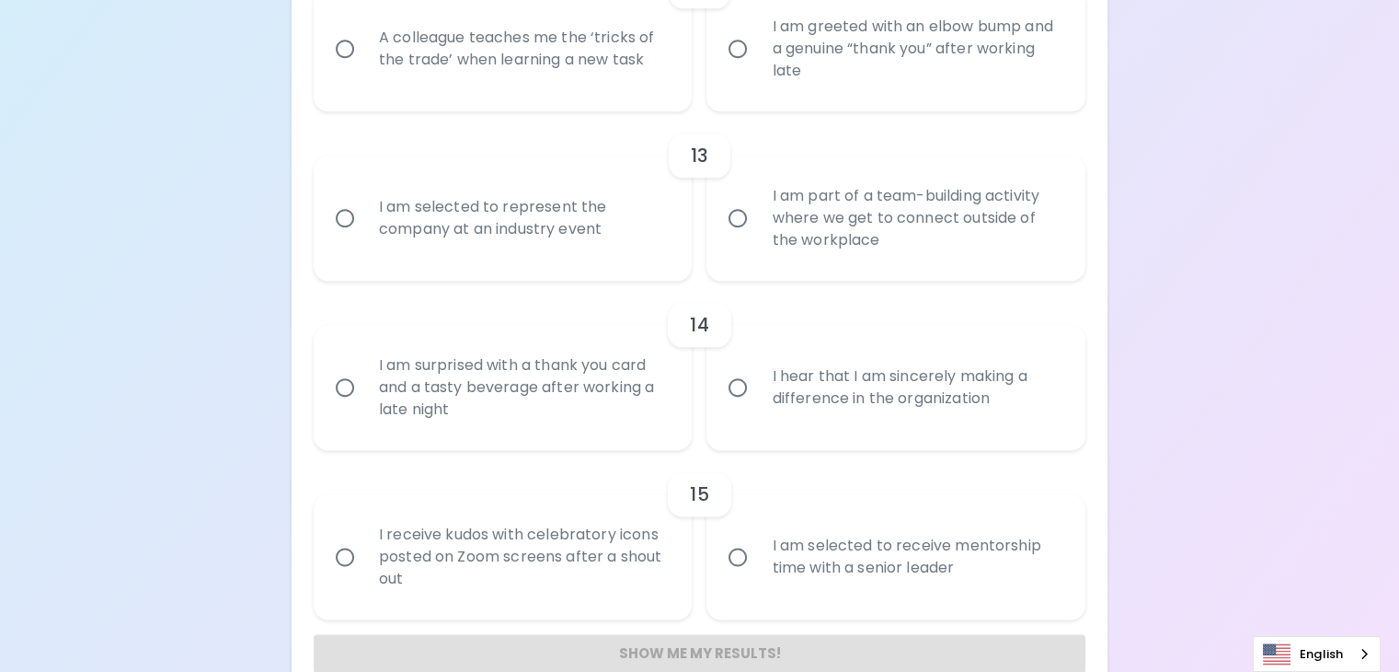
radio input "false"
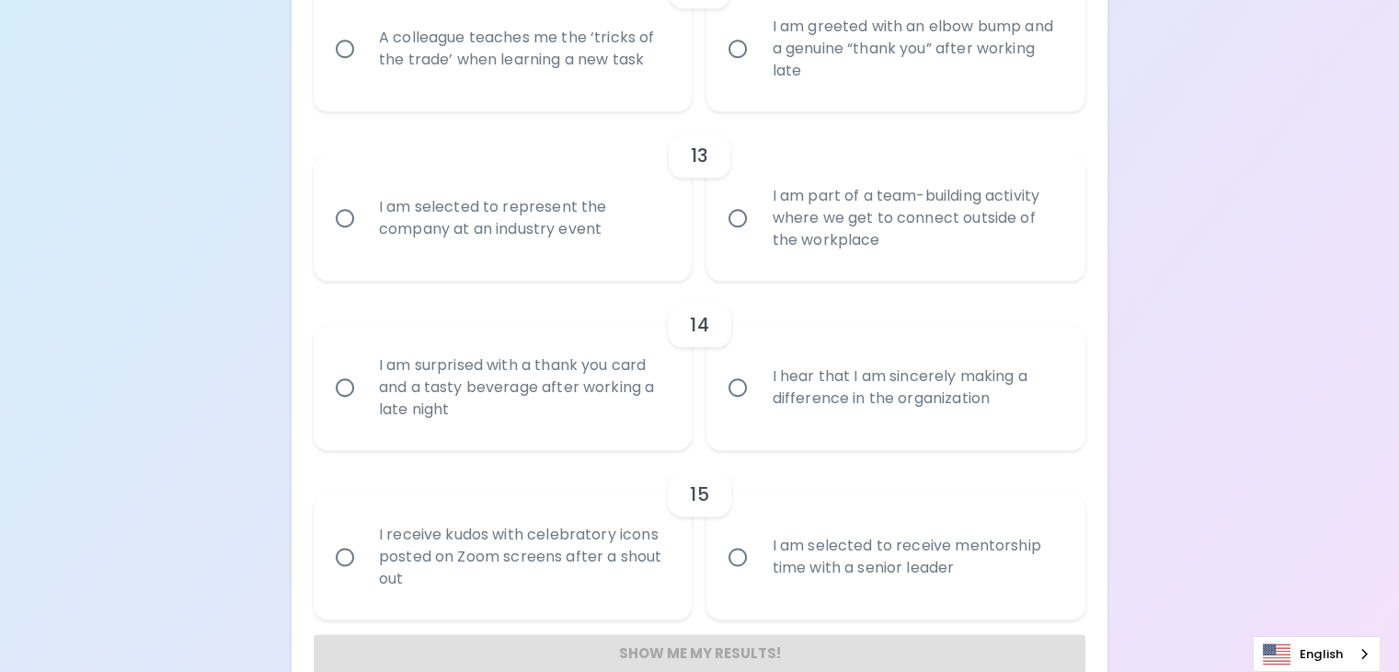
radio input "false"
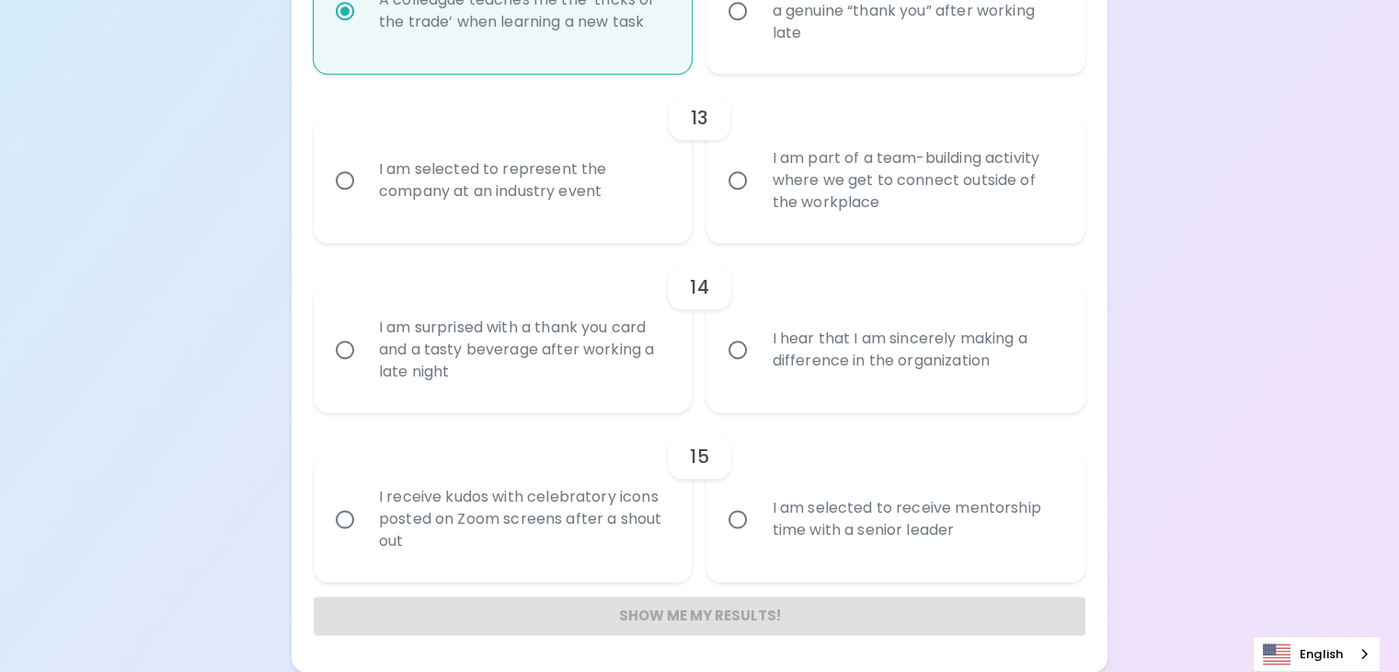
scroll to position [2534, 0]
radio input "true"
click at [561, 224] on div "I am selected to represent the company at an industry event" at bounding box center [523, 180] width 318 height 88
click at [364, 200] on input "I am selected to represent the company at an industry event" at bounding box center [345, 180] width 39 height 39
radio input "false"
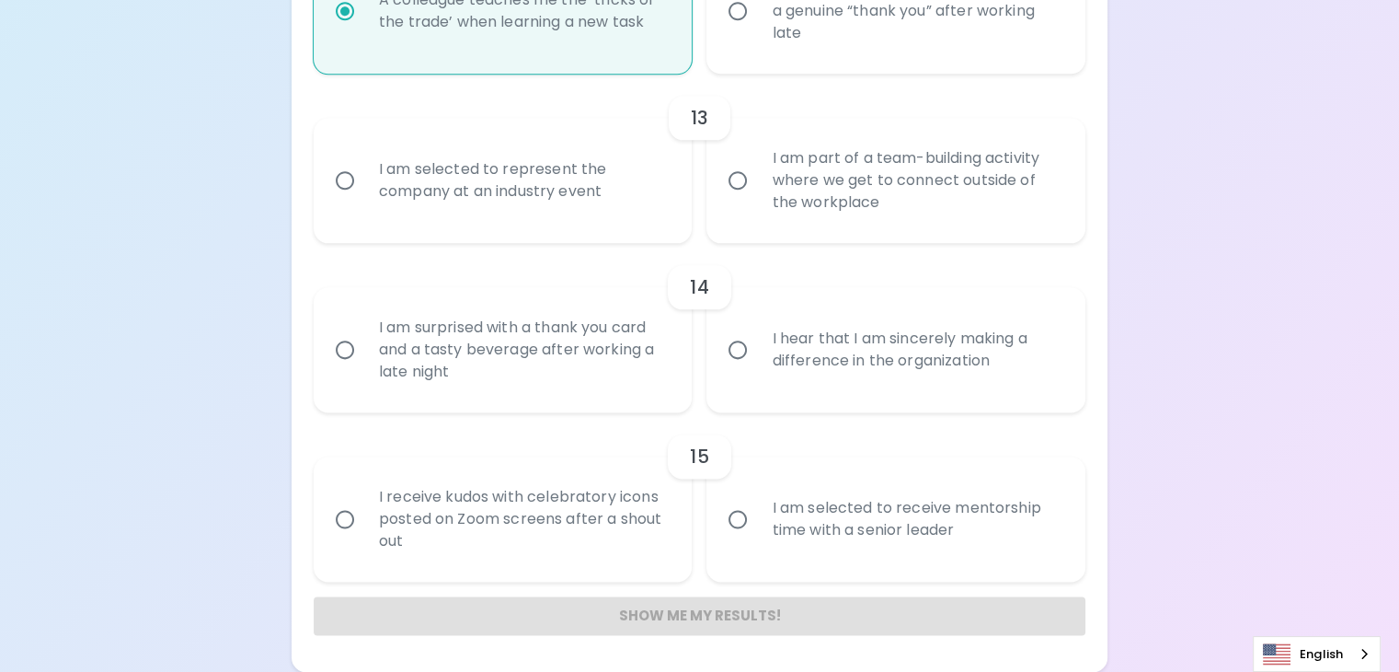
radio input "false"
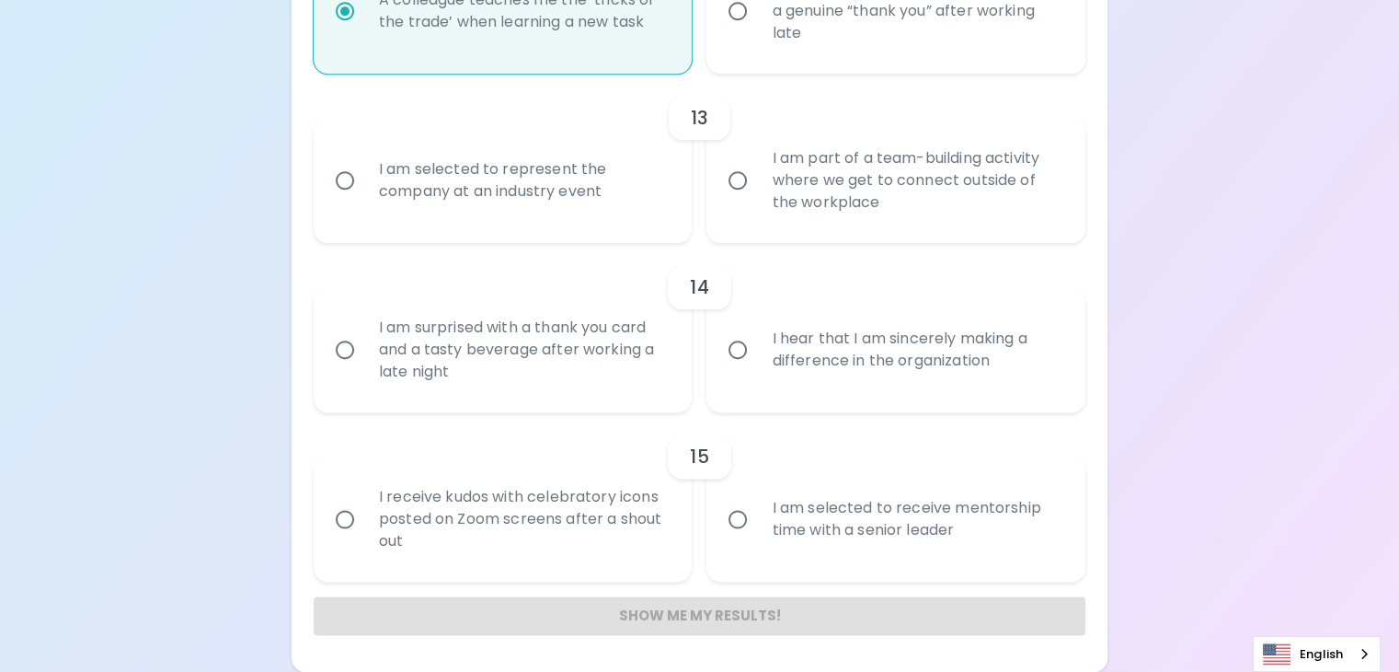
radio input "false"
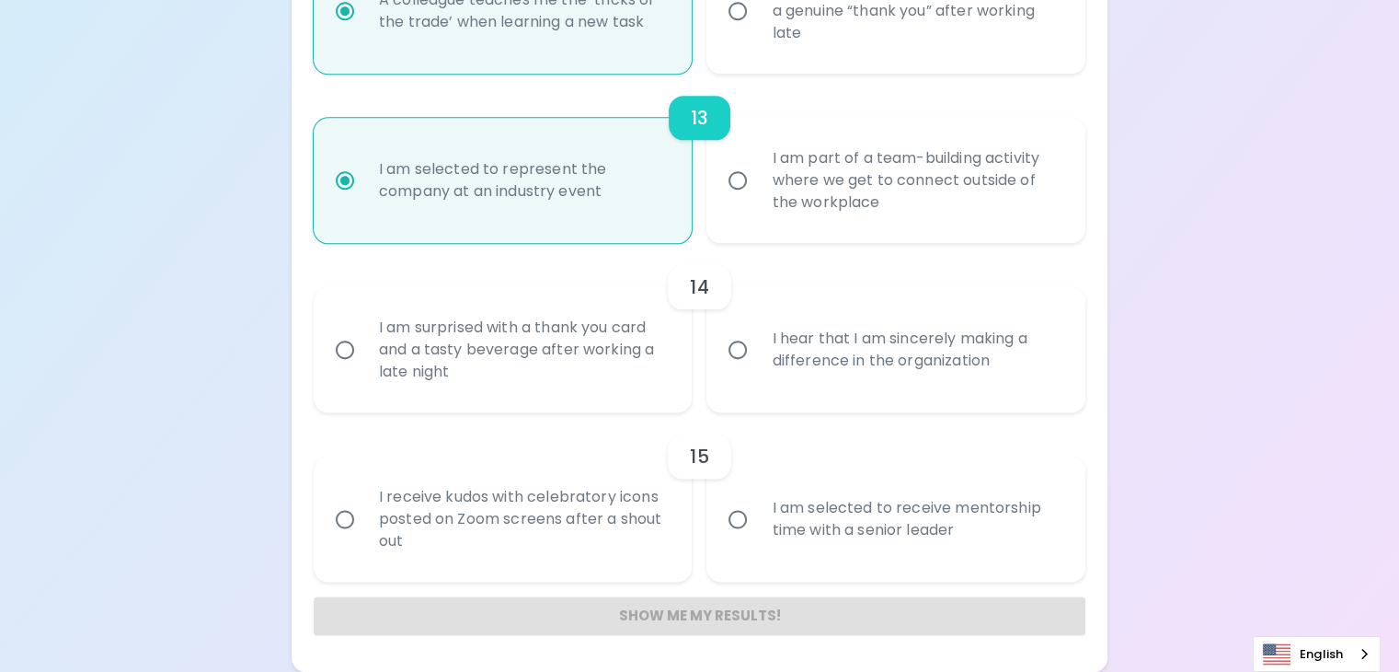
scroll to position [2682, 0]
radio input "true"
click at [562, 405] on div "I am surprised with a thank you card and a tasty beverage after working a late …" at bounding box center [523, 349] width 318 height 110
click at [364, 369] on input "I am surprised with a thank you card and a tasty beverage after working a late …" at bounding box center [345, 349] width 39 height 39
radio input "false"
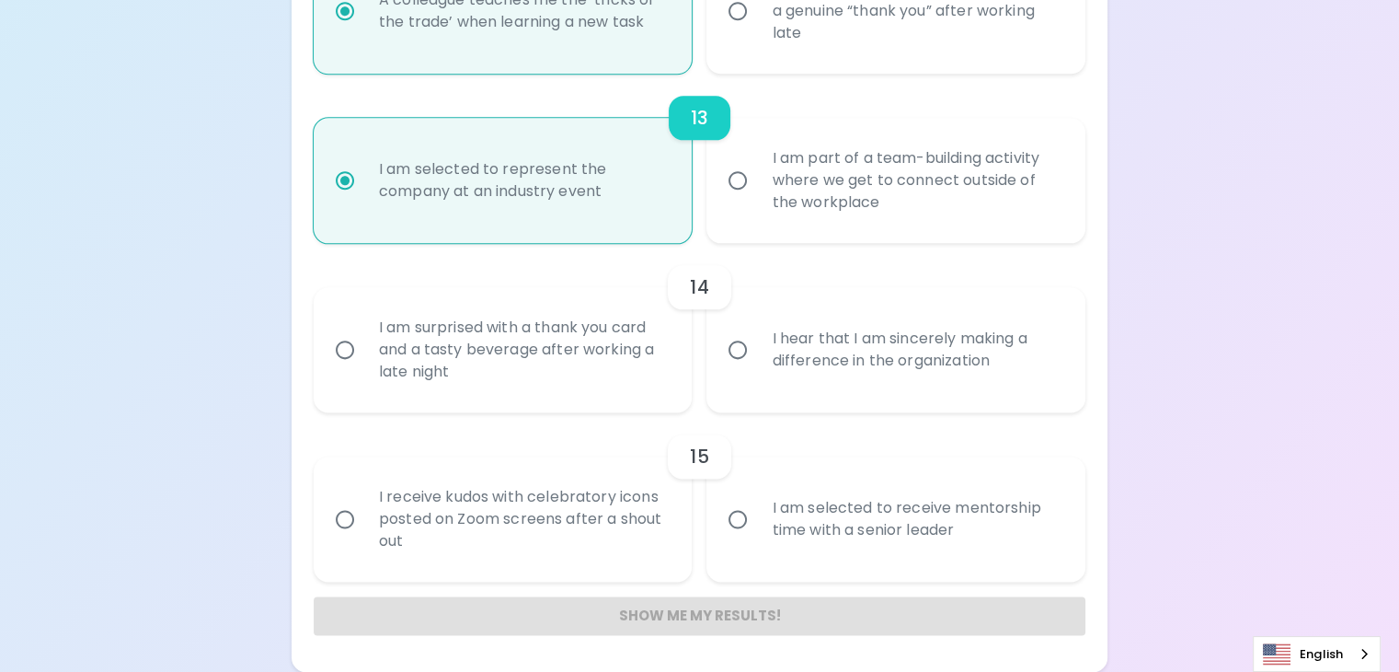
radio input "false"
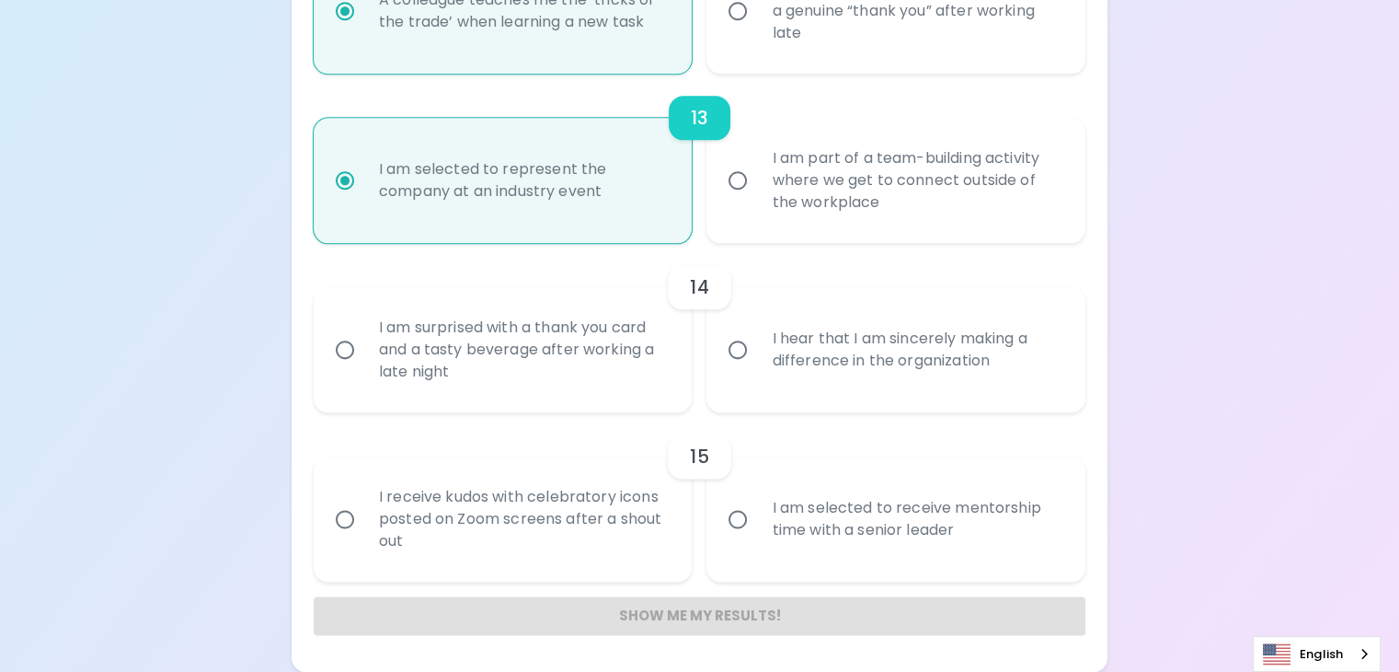
radio input "false"
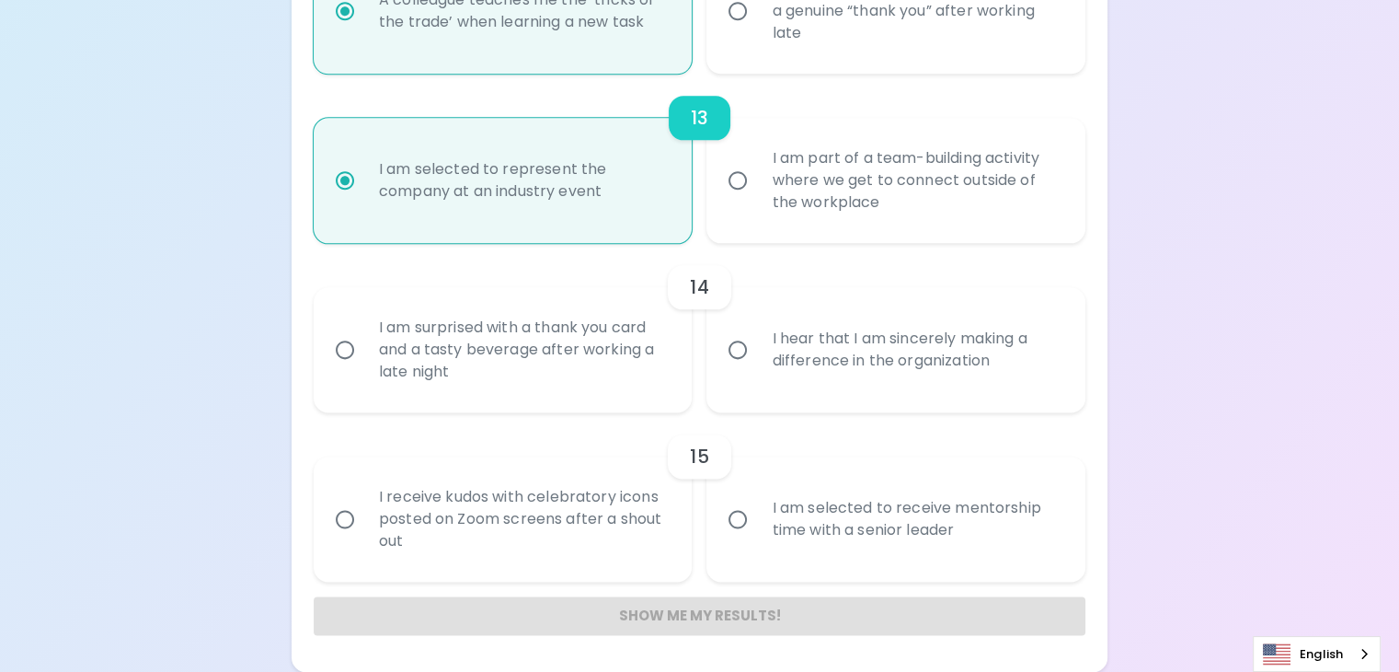
radio input "false"
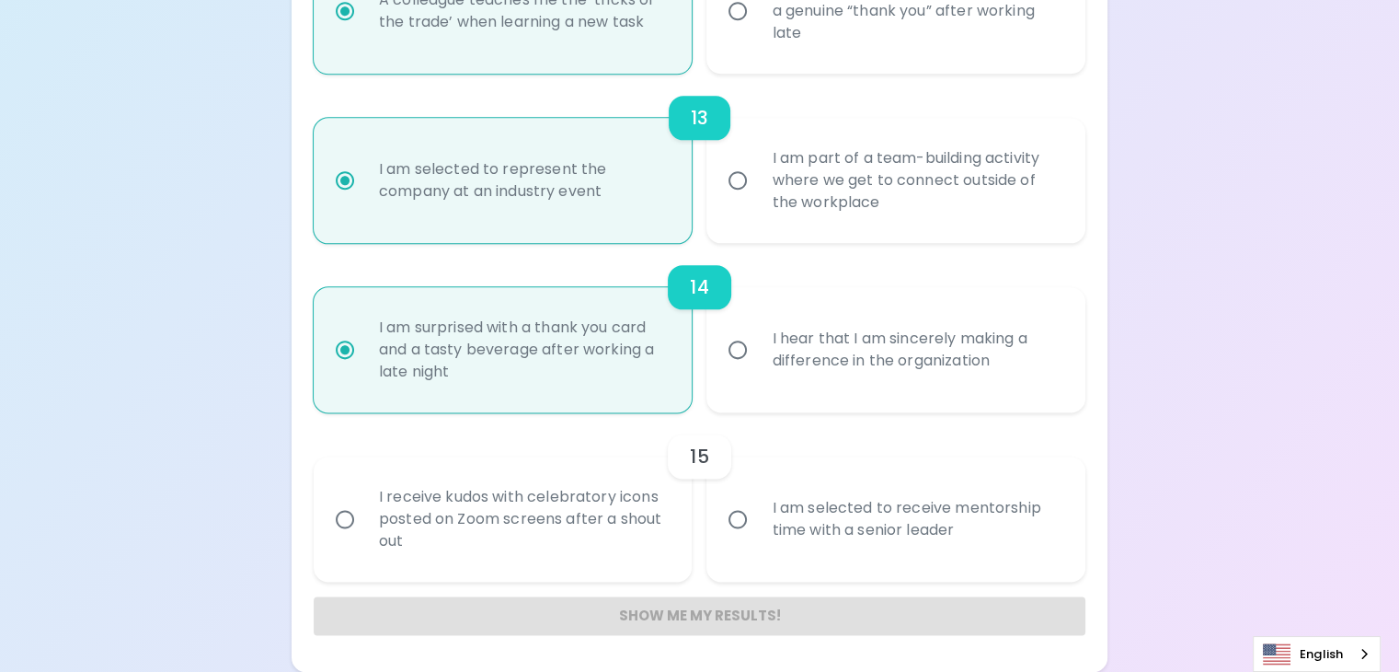
radio input "true"
click at [567, 532] on div "I receive kudos with celebratory icons posted on Zoom screens after a shout out" at bounding box center [523, 519] width 318 height 110
click at [364, 532] on input "I receive kudos with celebratory icons posted on Zoom screens after a shout out" at bounding box center [345, 519] width 39 height 39
radio input "false"
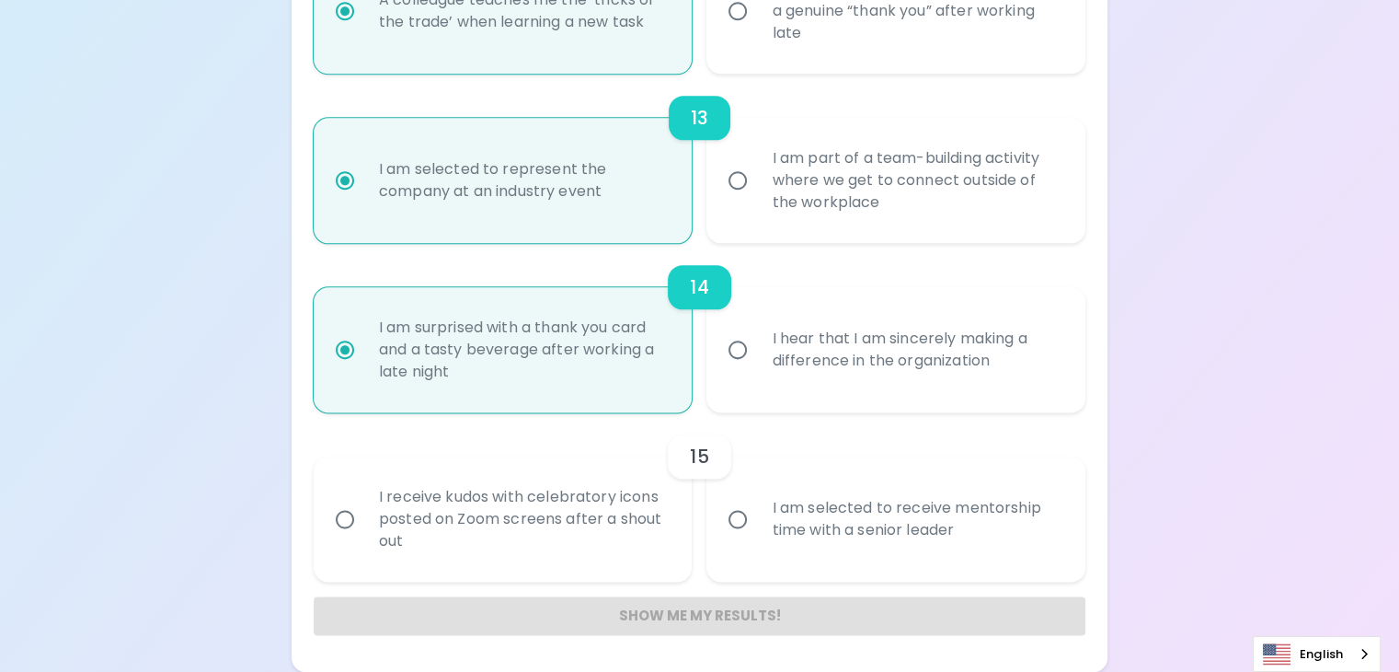
radio input "false"
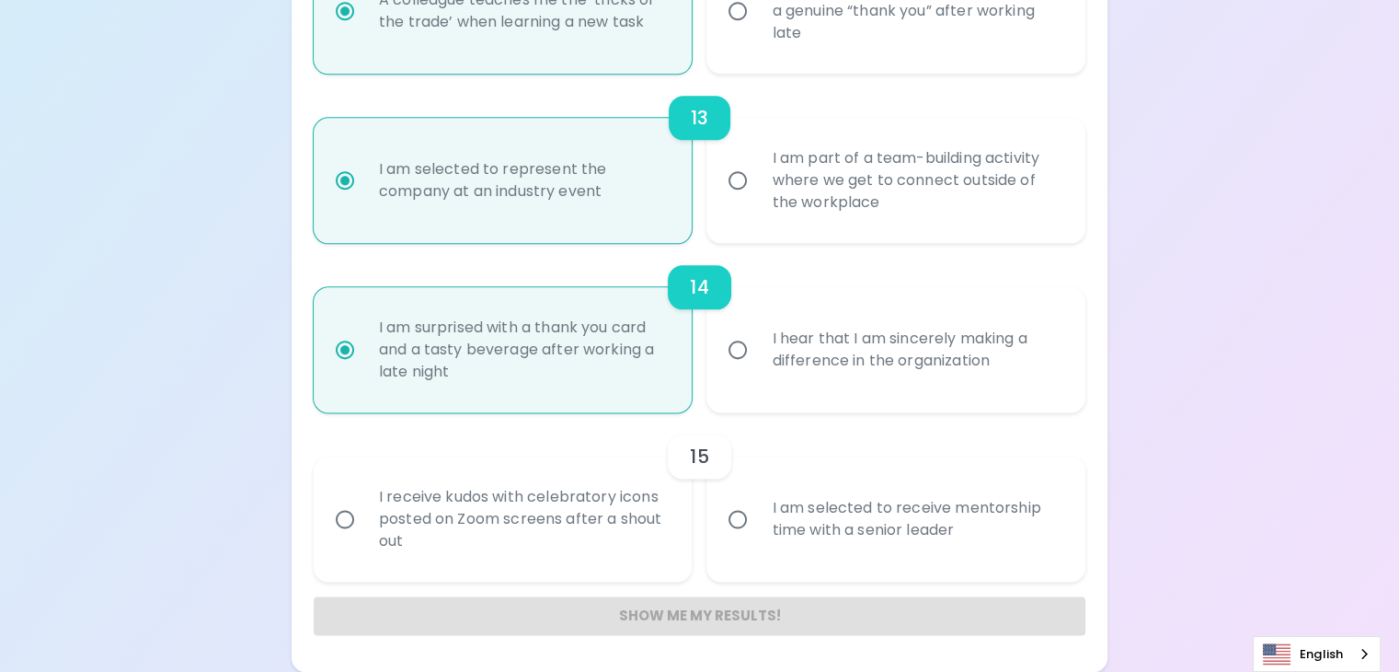
radio input "false"
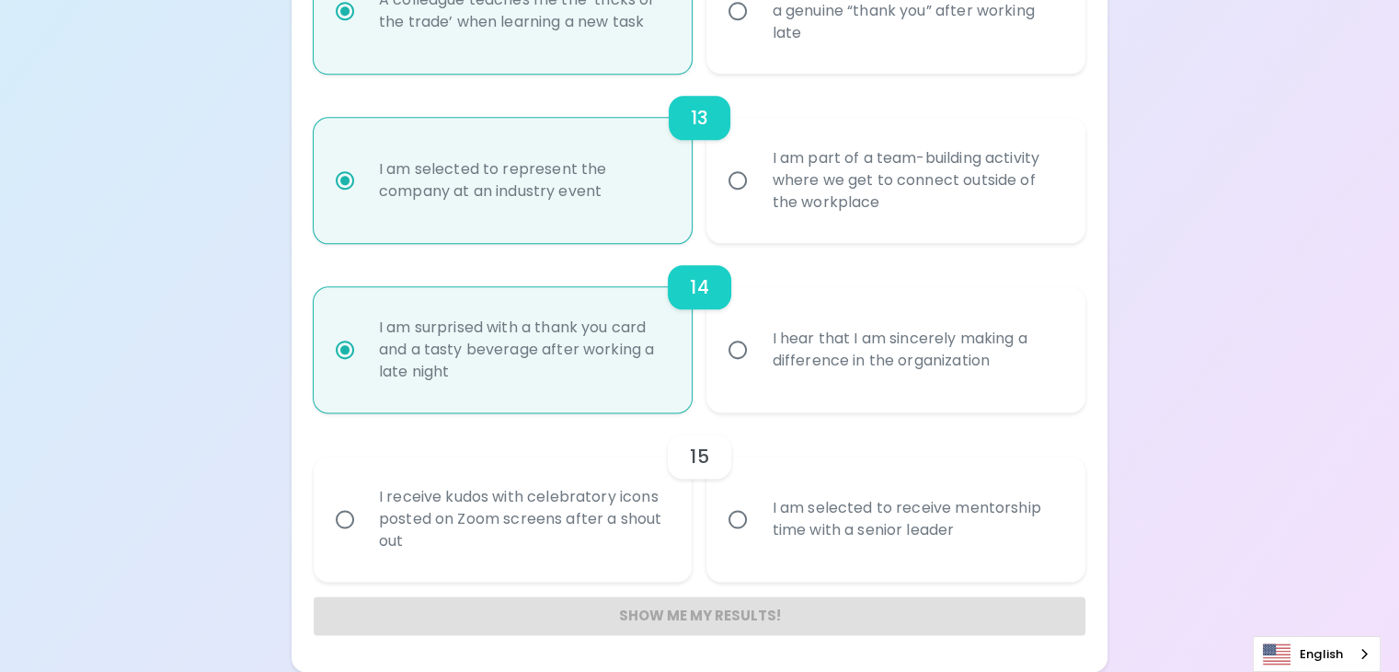
radio input "false"
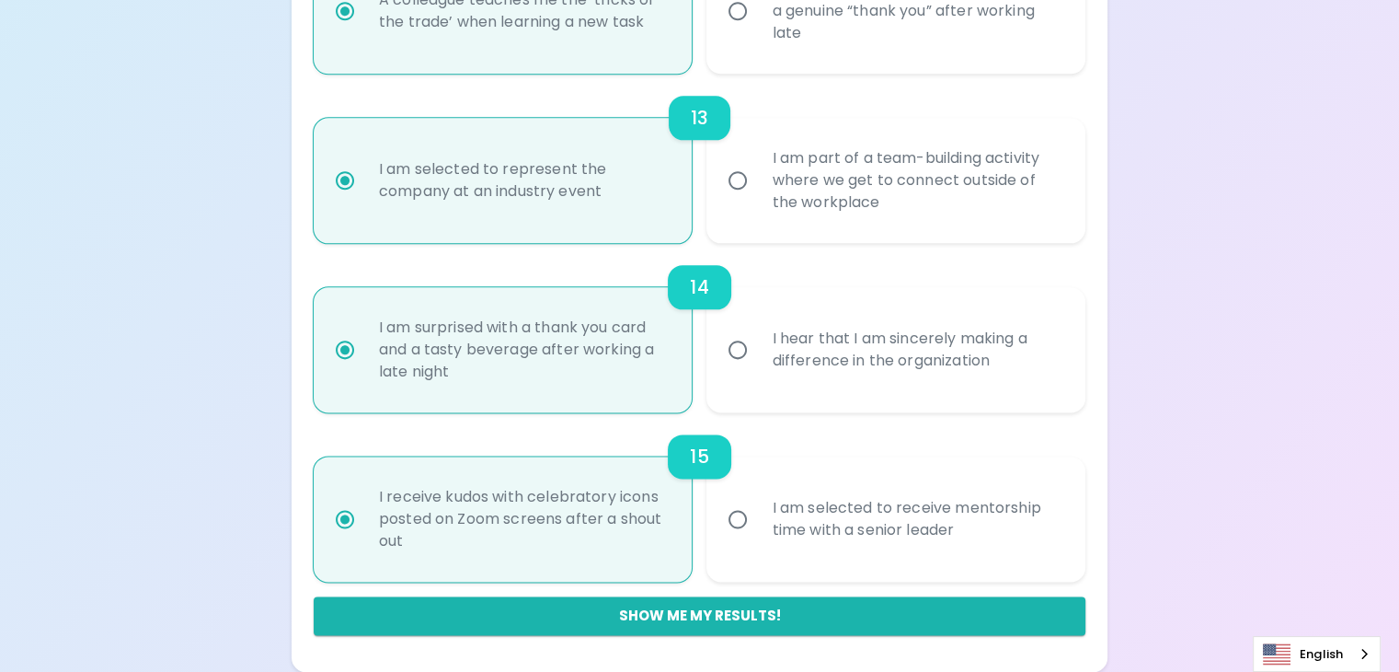
scroll to position [2855, 0]
radio input "true"
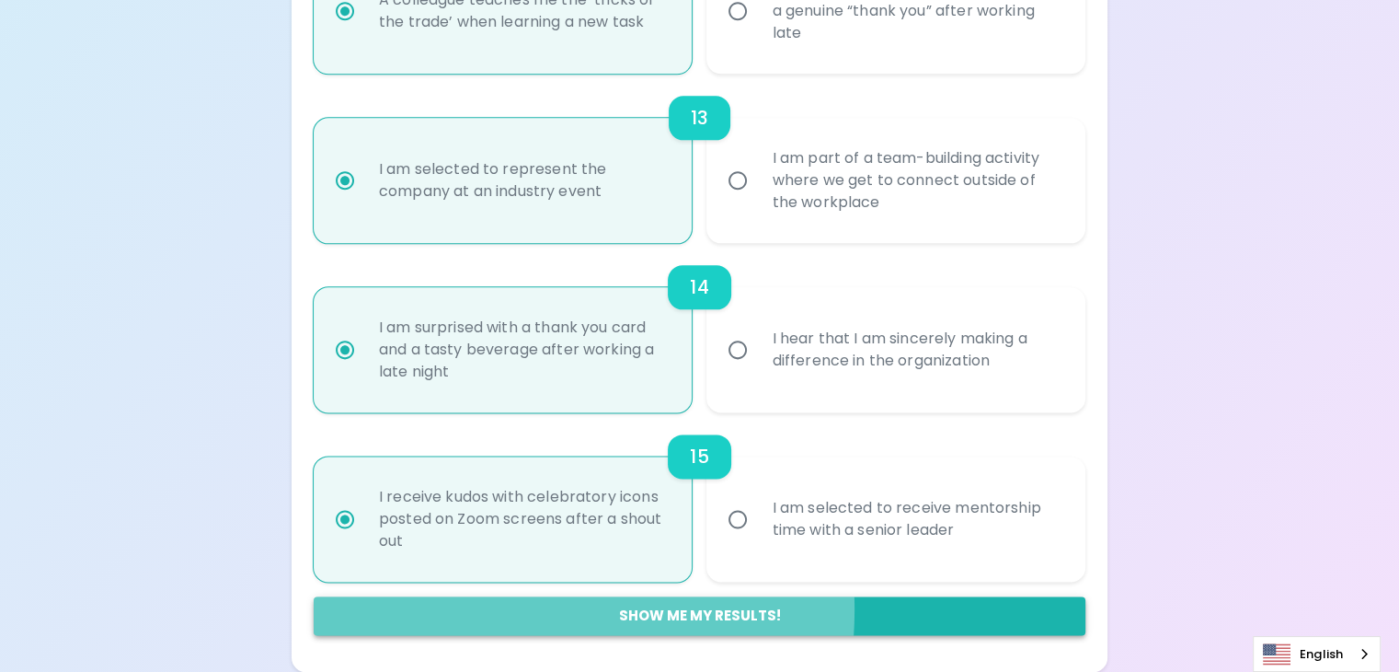
click at [586, 608] on button "Show me my results!" at bounding box center [700, 615] width 772 height 39
radio input "false"
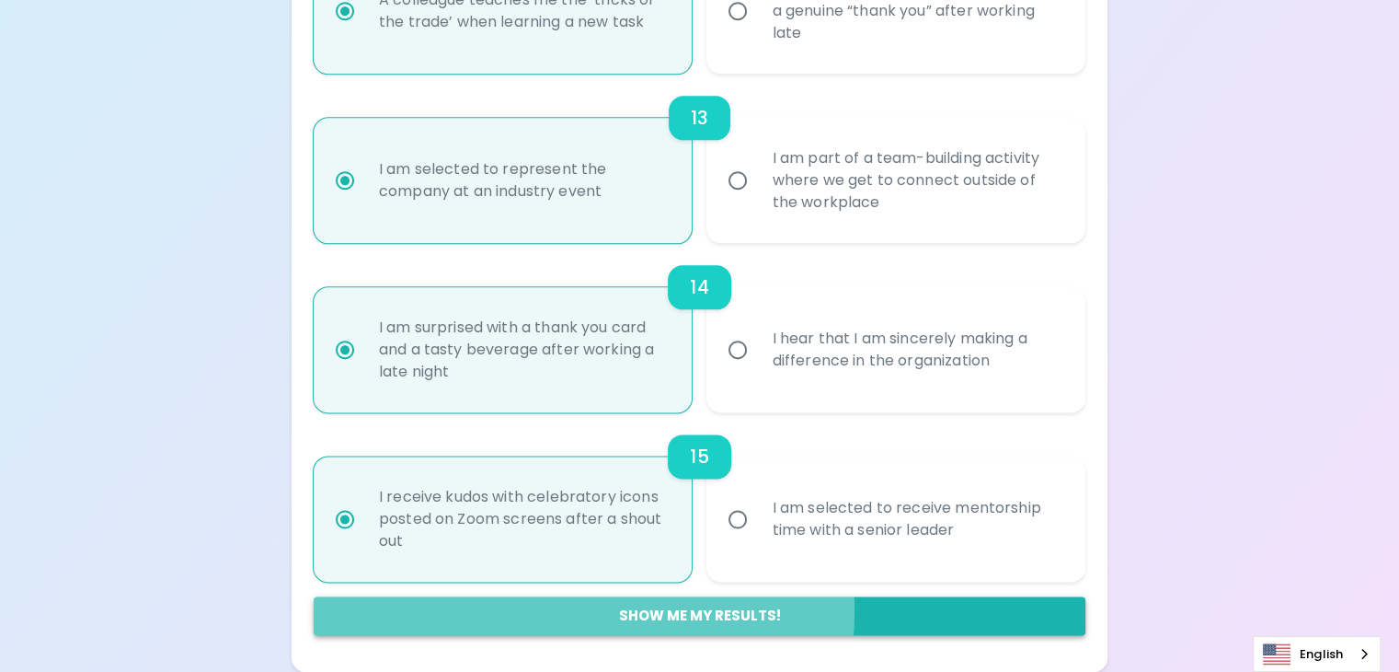
radio input "false"
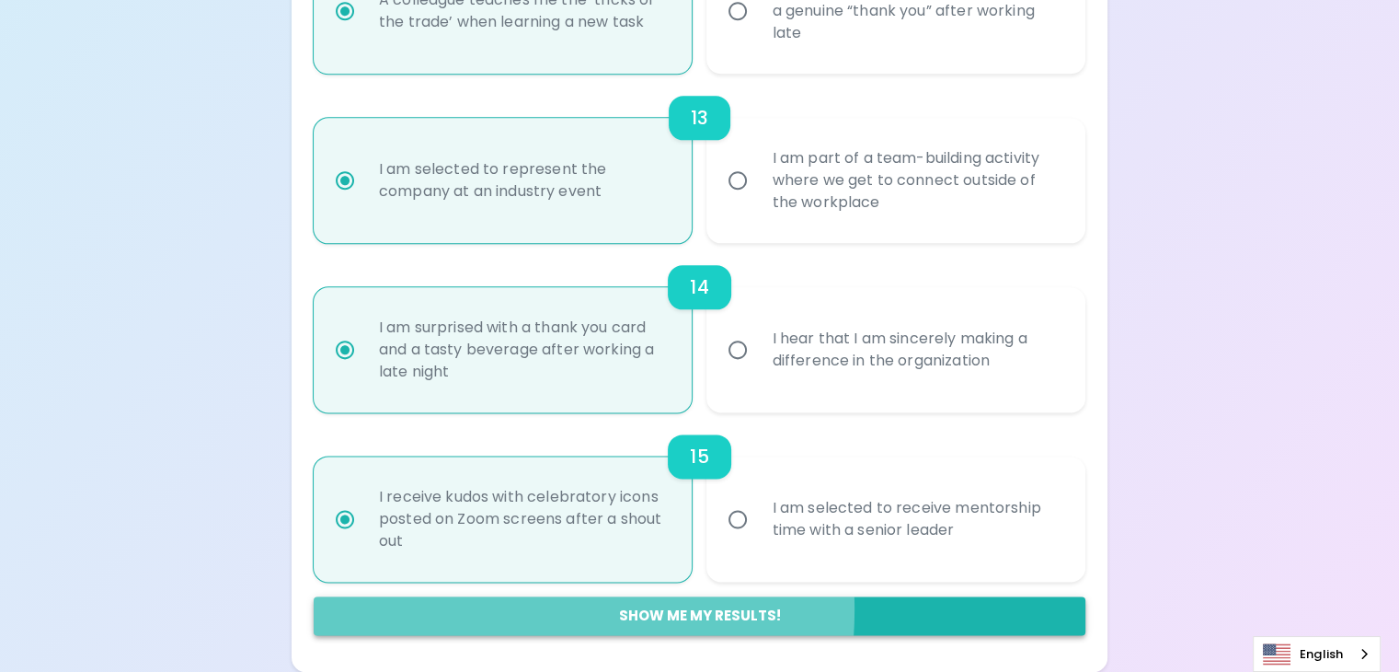
radio input "false"
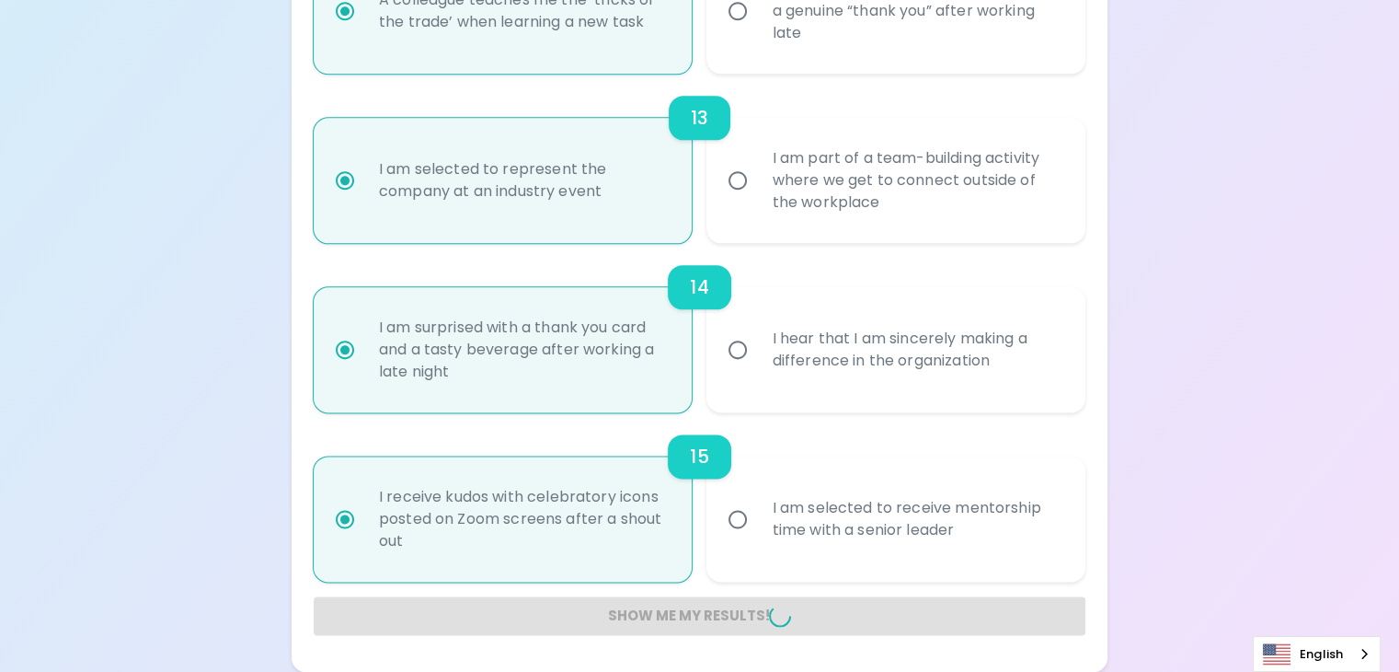
radio input "false"
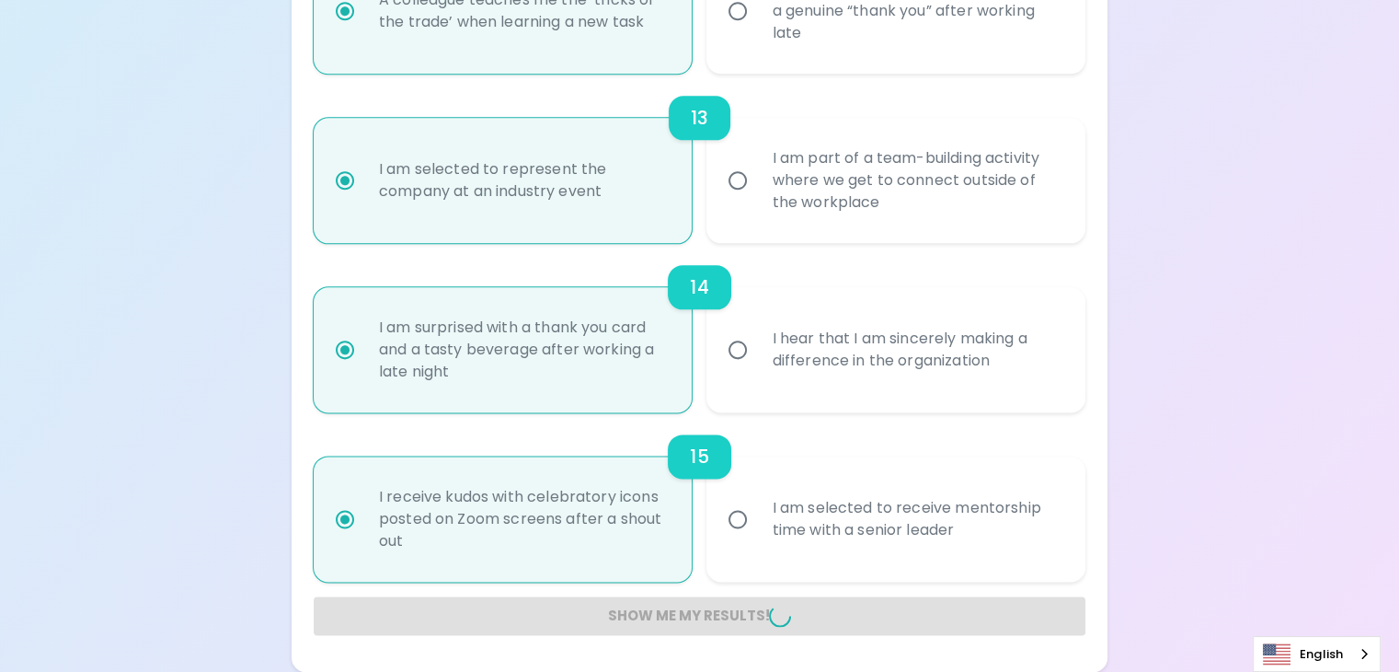
radio input "false"
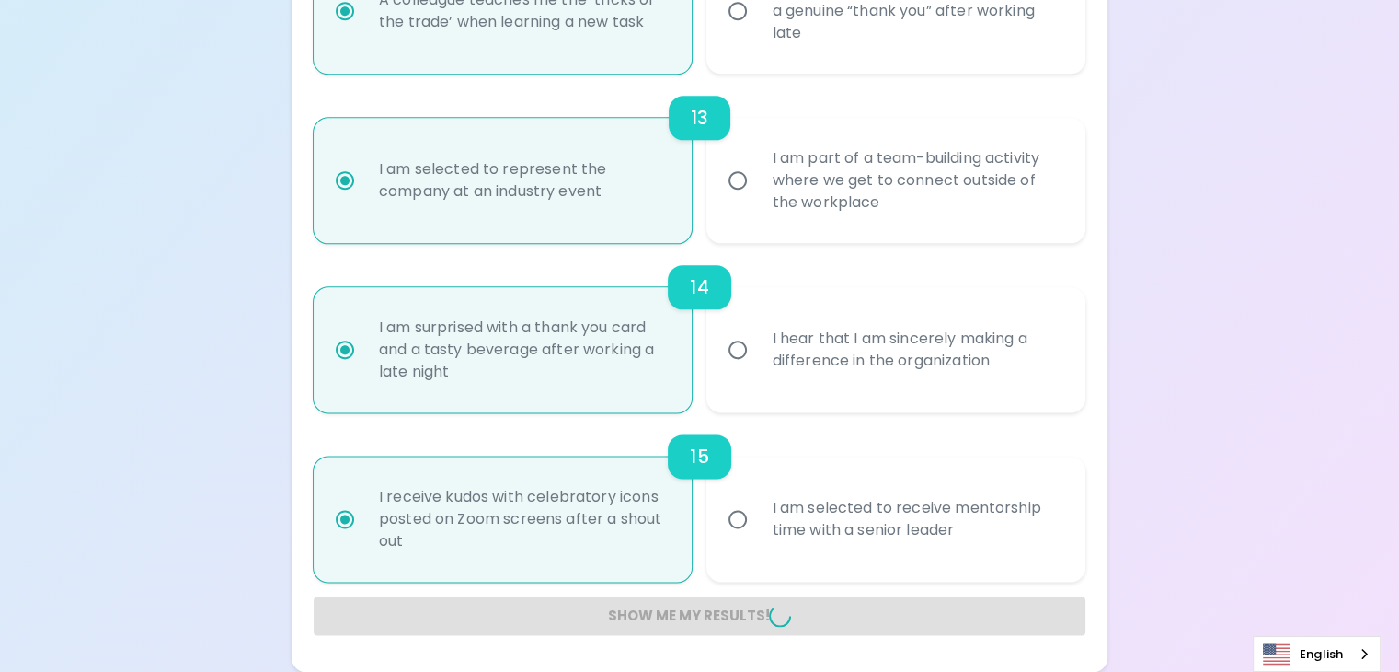
radio input "false"
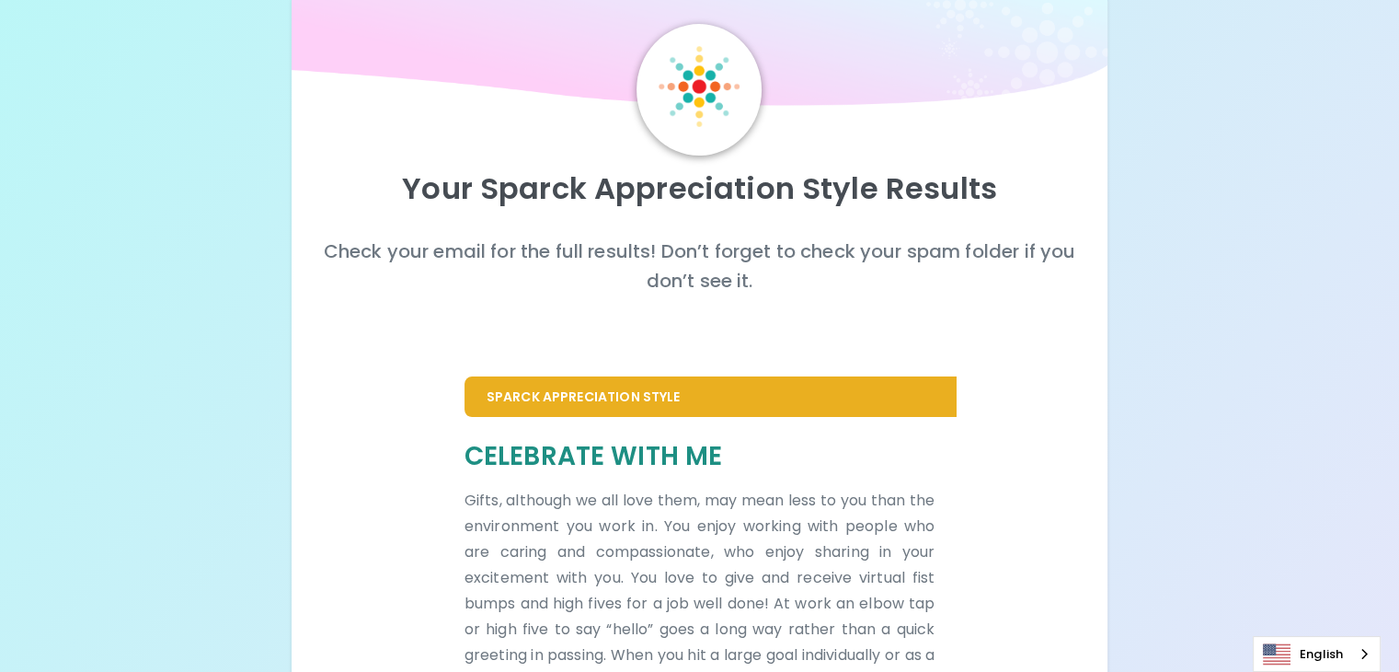
scroll to position [0, 0]
